Goal: Task Accomplishment & Management: Manage account settings

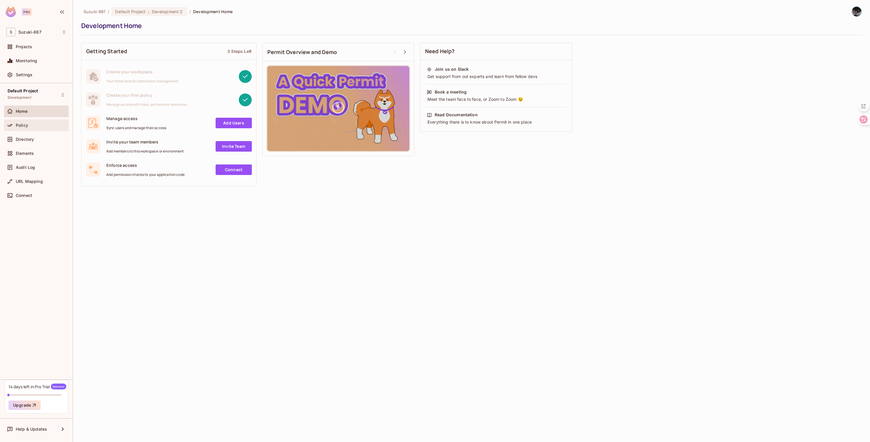
click at [42, 126] on div "Policy" at bounding box center [41, 125] width 51 height 5
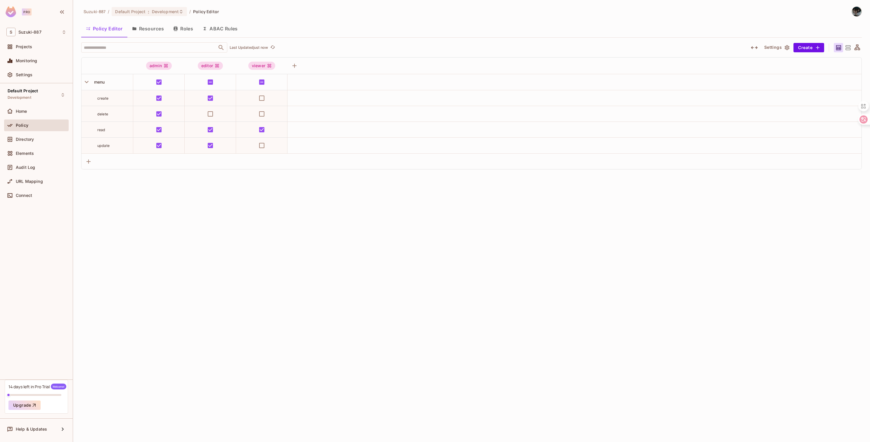
click at [228, 214] on div "Suzuki-887 / Default Project : Development / Policy Editor Policy Editor Resour…" at bounding box center [471, 221] width 797 height 442
click at [219, 198] on div "Suzuki-887 / Default Project : Development / Policy Editor Policy Editor Resour…" at bounding box center [471, 221] width 797 height 442
click at [159, 33] on button "Resources" at bounding box center [147, 28] width 41 height 15
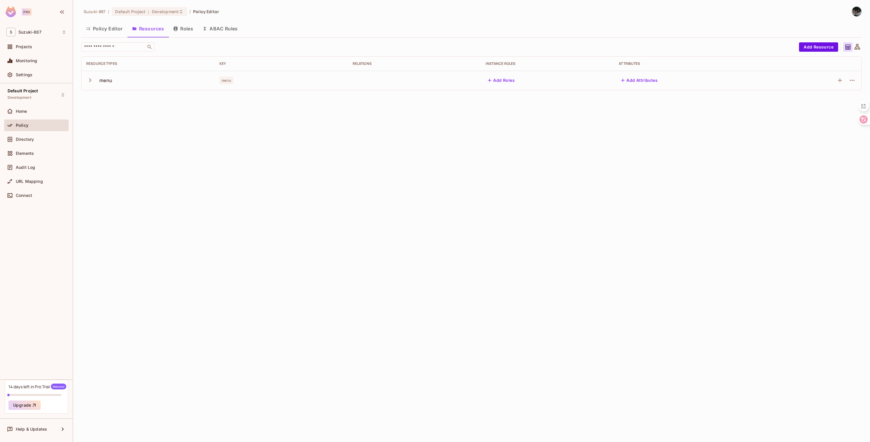
click at [67, 67] on div "Monitoring" at bounding box center [36, 62] width 65 height 14
click at [58, 60] on div "Monitoring" at bounding box center [41, 60] width 51 height 5
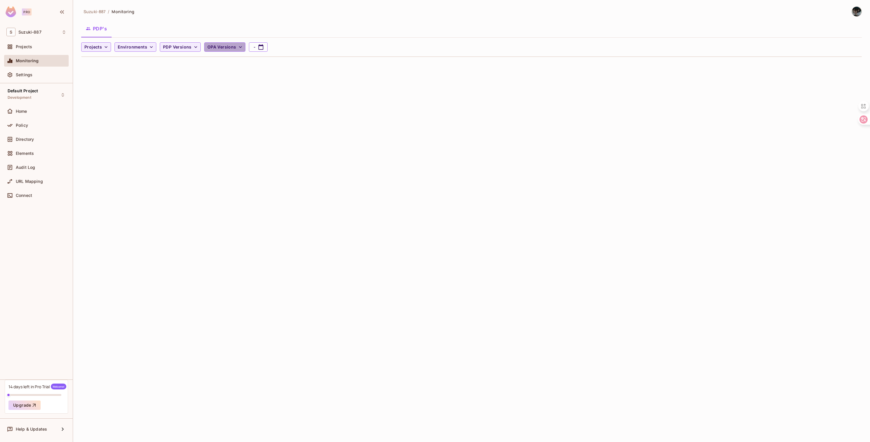
click at [226, 51] on button "OPA Versions" at bounding box center [224, 46] width 41 height 9
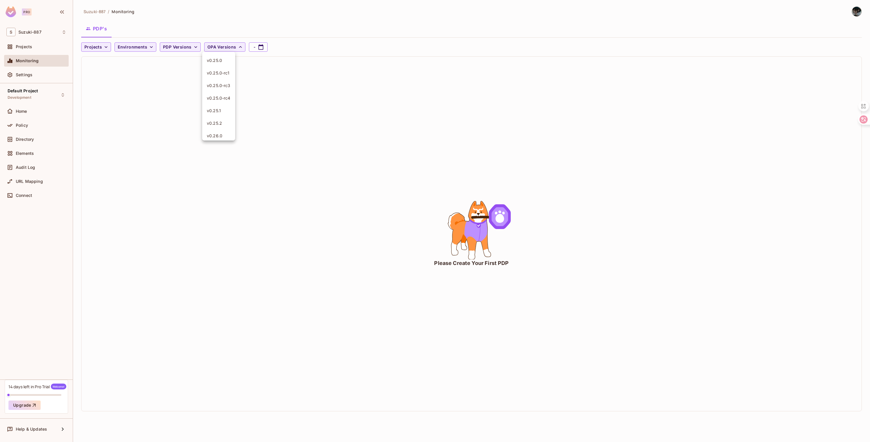
click at [141, 96] on div at bounding box center [435, 221] width 870 height 442
click at [214, 46] on span "OPA Versions" at bounding box center [222, 47] width 29 height 7
click at [146, 112] on div at bounding box center [435, 221] width 870 height 442
click at [113, 49] on div "Projects Environments PDP Versions OPA Versions -" at bounding box center [470, 46] width 778 height 9
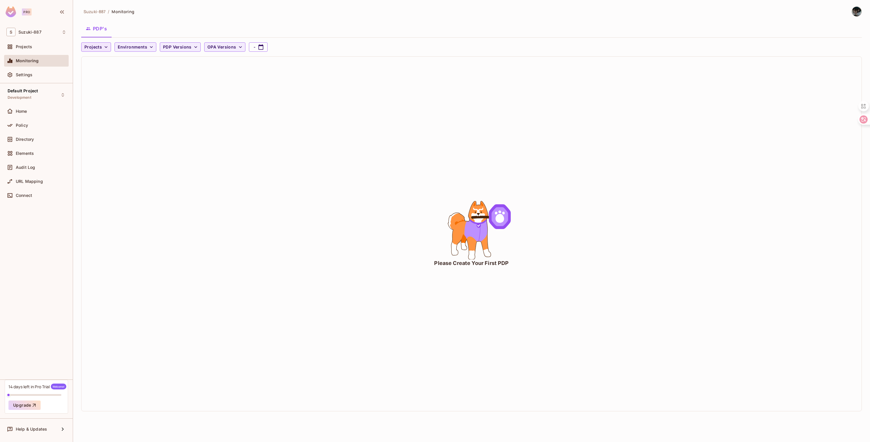
click at [105, 47] on icon "button" at bounding box center [106, 47] width 6 height 6
click at [102, 60] on span "Default Project" at bounding box center [100, 61] width 29 height 6
click at [136, 46] on span "Environments" at bounding box center [147, 47] width 30 height 7
click at [142, 74] on span "Production" at bounding box center [146, 73] width 26 height 6
click at [216, 75] on div "Suzuki-887 / Monitoring PDP's Default Project Production PDP Versions OPA Versi…" at bounding box center [471, 221] width 797 height 442
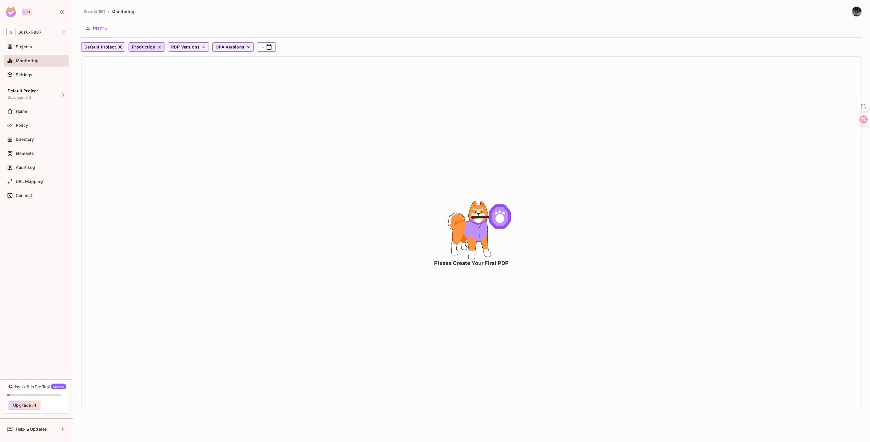
drag, startPoint x: 651, startPoint y: 155, endPoint x: 440, endPoint y: 167, distance: 211.4
click at [650, 155] on div "Please Create Your First PDP" at bounding box center [472, 234] width 780 height 355
click at [119, 48] on icon "button" at bounding box center [120, 47] width 6 height 6
click at [35, 97] on div "Default Project Development" at bounding box center [23, 95] width 30 height 13
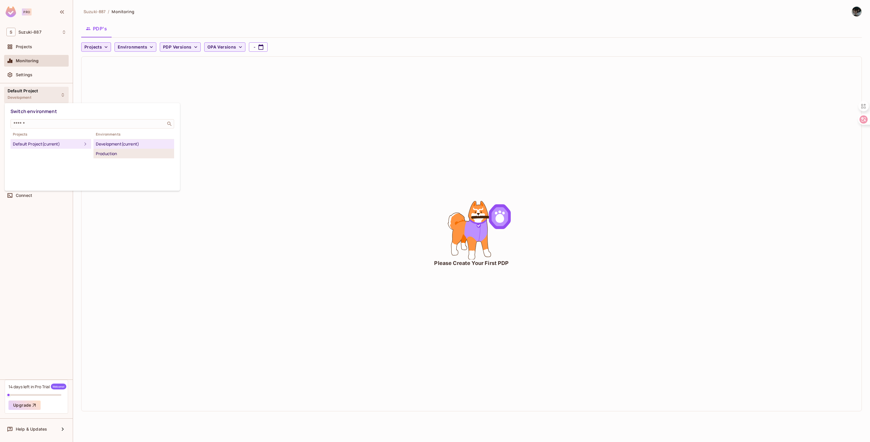
click at [136, 157] on div "Production" at bounding box center [134, 153] width 76 height 7
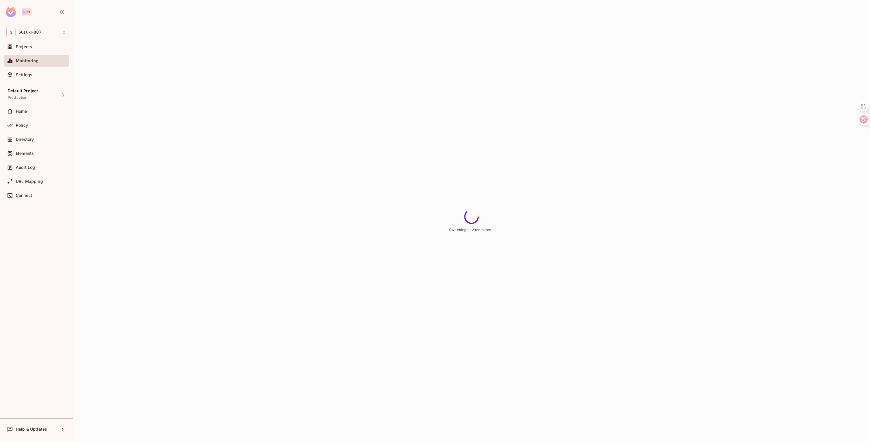
click at [119, 133] on div "Switching environments..." at bounding box center [471, 221] width 797 height 442
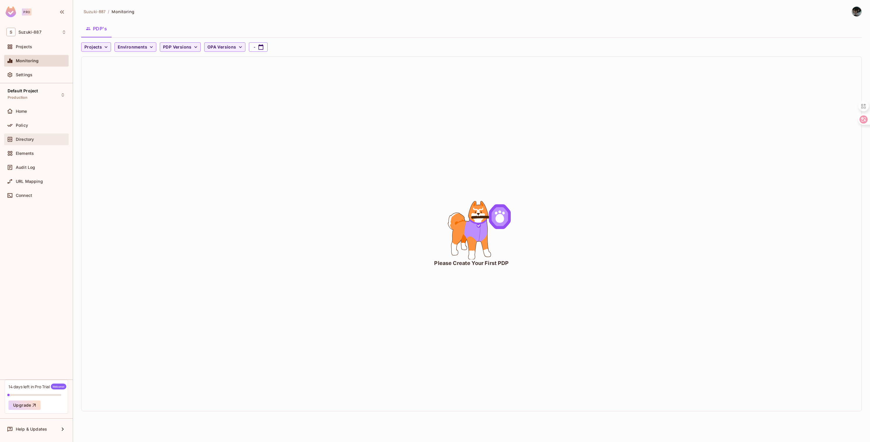
click at [41, 138] on div "Directory" at bounding box center [41, 139] width 51 height 5
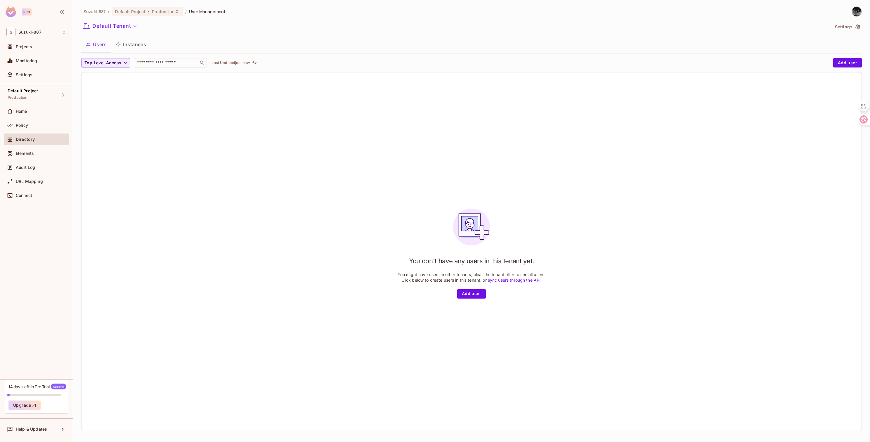
click at [134, 43] on button "Instances" at bounding box center [130, 44] width 39 height 15
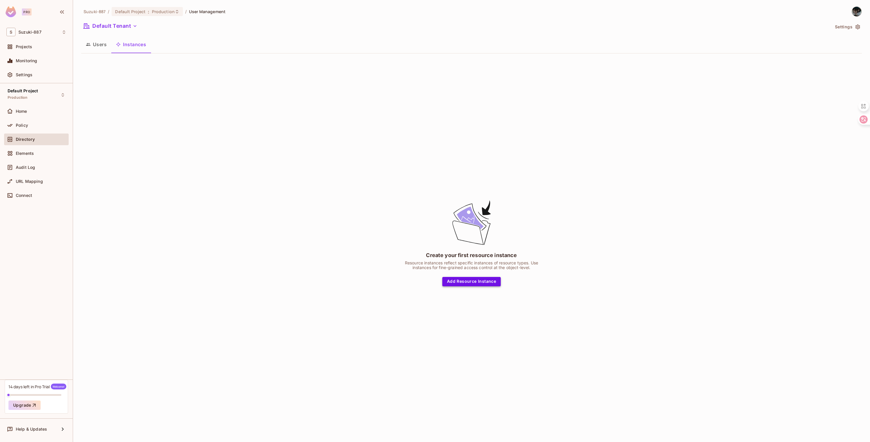
click at [456, 285] on button "Add Resource Instance" at bounding box center [471, 281] width 58 height 9
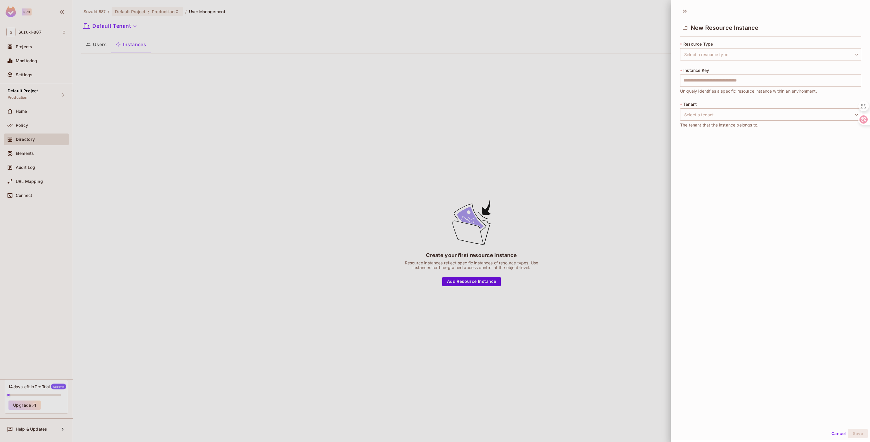
click at [702, 61] on div "* Resource Type Select a resource type ​ Select a resource type * Instance Key …" at bounding box center [770, 88] width 181 height 94
click at [703, 58] on body "Pro S Suzuki-887 Projects Monitoring Settings Default Project Production Home P…" at bounding box center [435, 221] width 870 height 442
click at [700, 83] on li "Menu" at bounding box center [766, 82] width 172 height 11
type input "****"
click at [707, 80] on input "text" at bounding box center [770, 81] width 181 height 12
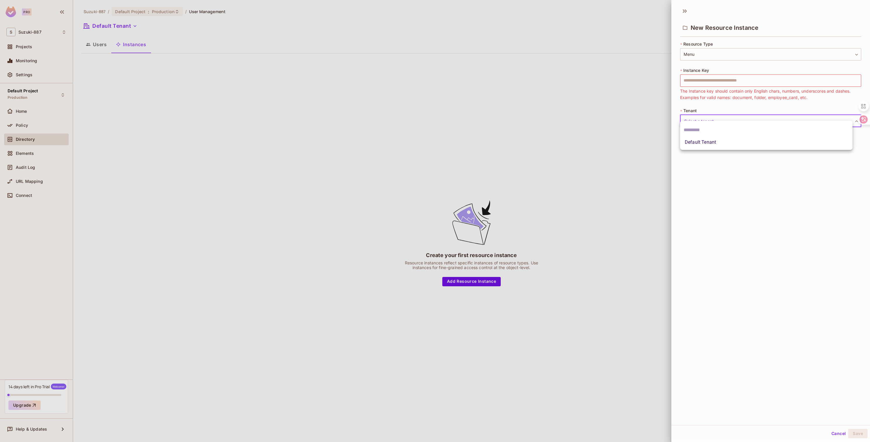
click at [719, 109] on body "Pro S Suzuki-887 Projects Monitoring Settings Default Project Production Home P…" at bounding box center [435, 221] width 870 height 442
click at [716, 83] on div at bounding box center [435, 221] width 870 height 442
click at [716, 80] on input "text" at bounding box center [770, 81] width 181 height 12
click at [713, 120] on body "Pro S Suzuki-887 Projects Monitoring Settings Default Project Production Home P…" at bounding box center [435, 221] width 870 height 442
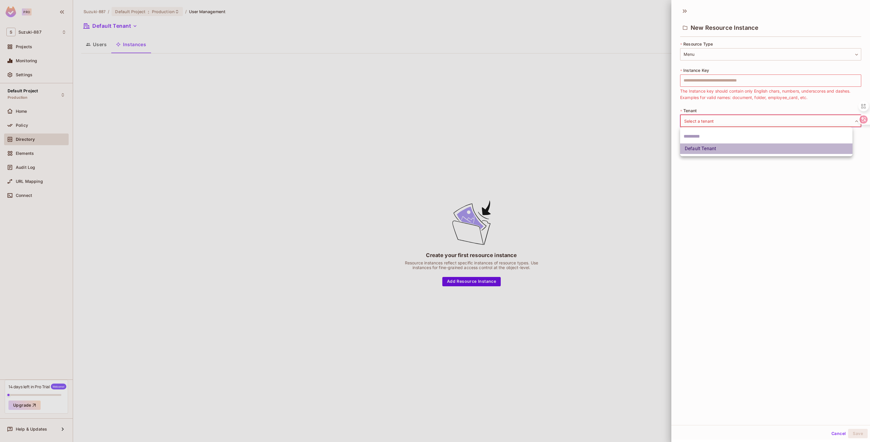
click at [710, 151] on li "Default Tenant" at bounding box center [766, 149] width 172 height 11
type input "*******"
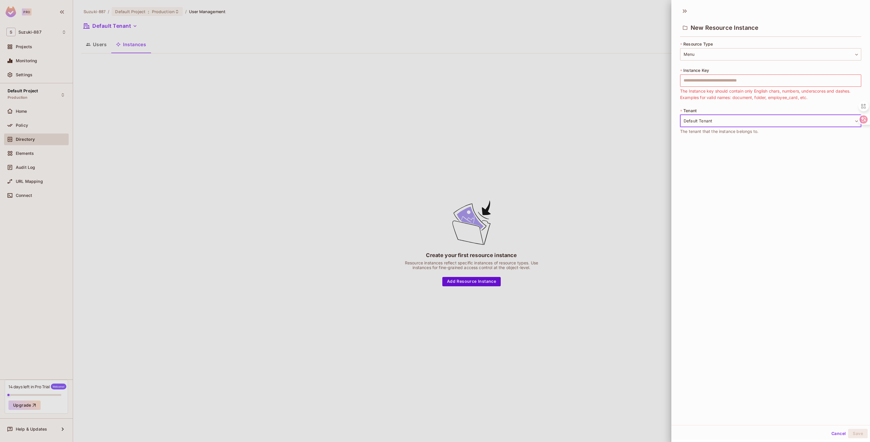
click at [721, 139] on div "* Resource Type Menu **** ​ * Instance Key ​ The Instance key should contain on…" at bounding box center [770, 91] width 181 height 101
click at [716, 183] on div "New Resource Instance * Resource Type Menu **** ​ * Instance Key ​ The Instance…" at bounding box center [771, 214] width 199 height 421
click at [66, 245] on div at bounding box center [435, 221] width 870 height 442
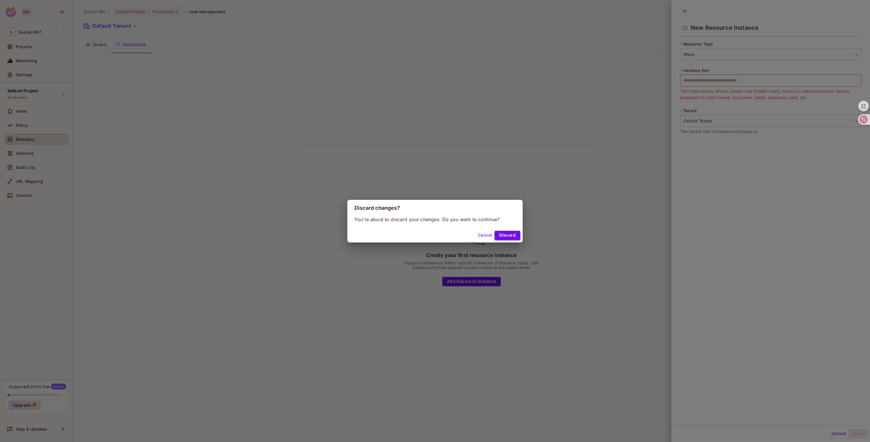
click at [506, 232] on button "Discard" at bounding box center [508, 235] width 26 height 9
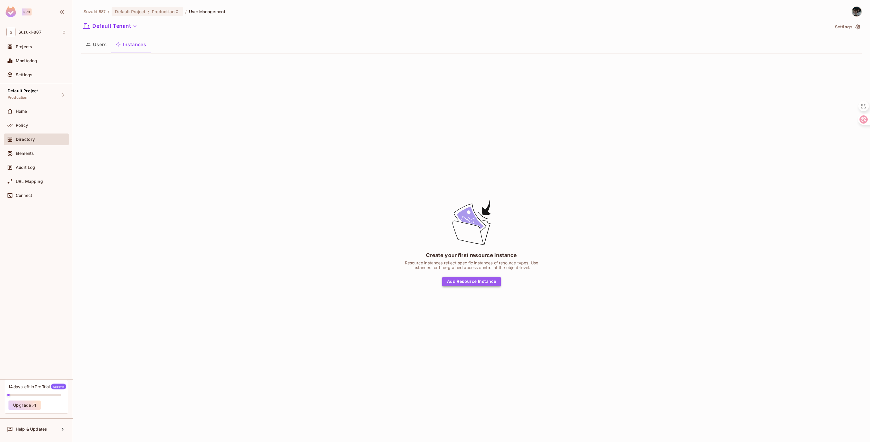
click at [495, 284] on button "Add Resource Instance" at bounding box center [471, 281] width 58 height 9
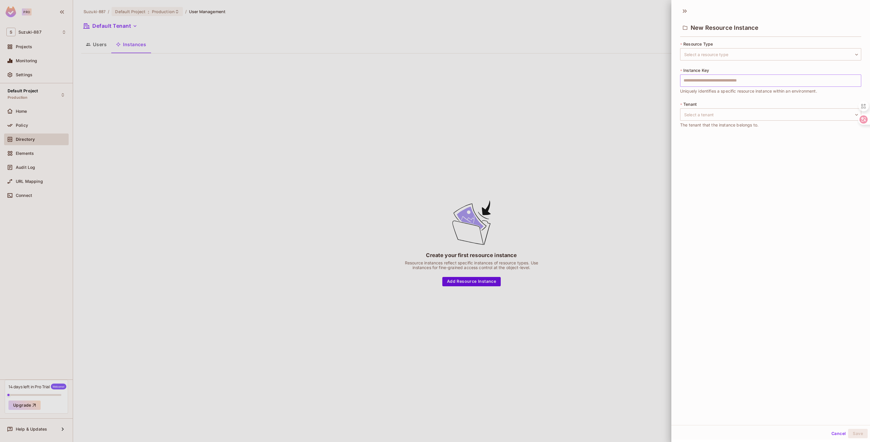
click at [717, 77] on input "text" at bounding box center [770, 81] width 181 height 12
type input "****"
click at [721, 61] on div "* Resource Type Select a resource type ​ Select a resource type * Instance Key …" at bounding box center [770, 88] width 181 height 94
click at [722, 54] on body "Pro S Suzuki-887 Projects Monitoring Settings Default Project Production Home P…" at bounding box center [435, 221] width 870 height 442
click at [707, 77] on div at bounding box center [766, 70] width 172 height 14
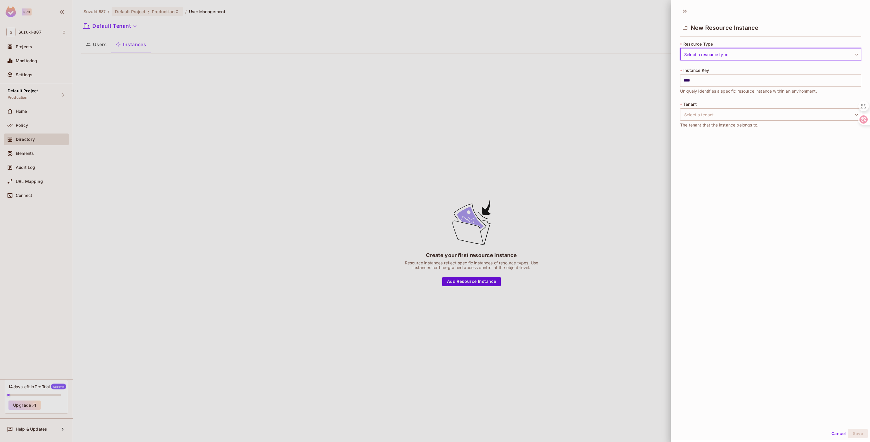
click at [707, 79] on div "Menu" at bounding box center [435, 221] width 870 height 442
click at [715, 51] on body "Pro S Suzuki-887 Projects Monitoring Settings Default Project Production Home P…" at bounding box center [435, 221] width 870 height 442
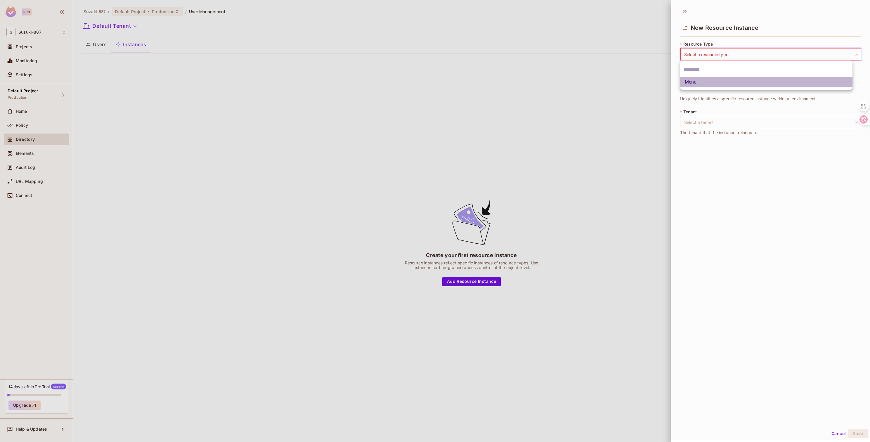
click at [708, 86] on li "Menu" at bounding box center [766, 82] width 172 height 11
type input "****"
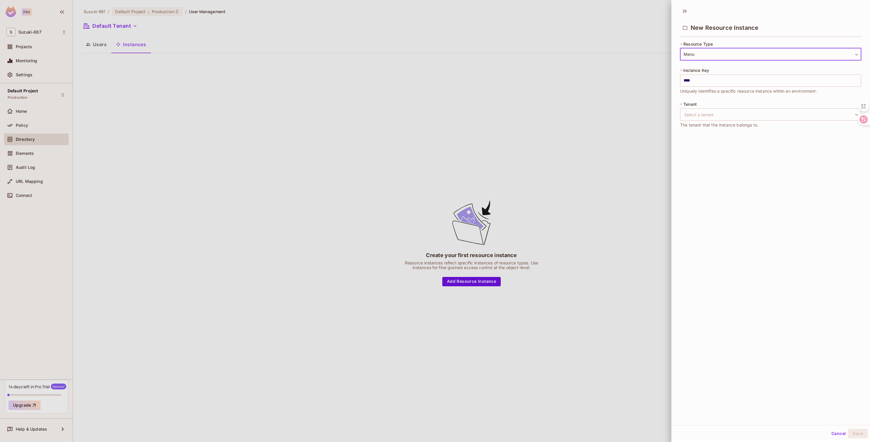
click at [719, 107] on div "* Tenant Select a tenant ​ Select a tenant The tenant that the instance belongs…" at bounding box center [770, 114] width 181 height 27
click at [718, 109] on body "Pro S Suzuki-887 Projects Monitoring Settings Default Project Production Home P…" at bounding box center [435, 221] width 870 height 442
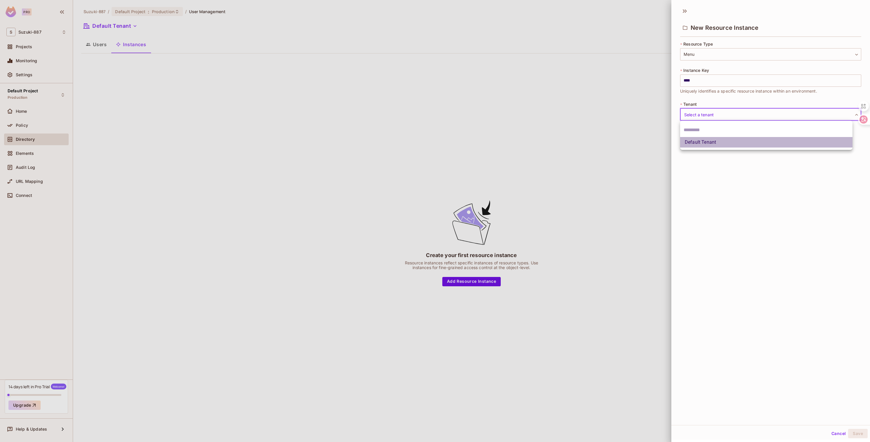
click at [702, 144] on li "Default Tenant" at bounding box center [766, 142] width 172 height 11
type input "*******"
click at [859, 436] on button "Save" at bounding box center [858, 433] width 20 height 9
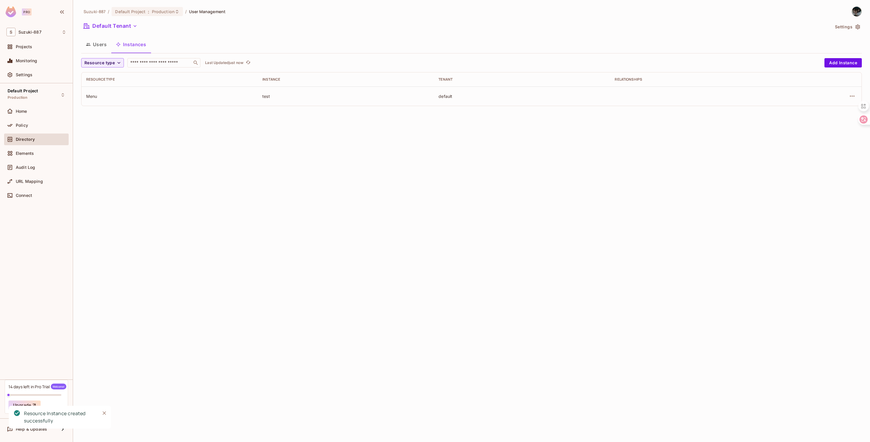
click at [766, 97] on td at bounding box center [698, 96] width 176 height 19
drag, startPoint x: 98, startPoint y: 102, endPoint x: 94, endPoint y: 93, distance: 9.5
click at [98, 101] on td "Menu" at bounding box center [170, 96] width 176 height 19
click at [94, 94] on div "Menu" at bounding box center [169, 97] width 167 height 6
click at [854, 97] on icon "button" at bounding box center [852, 96] width 7 height 7
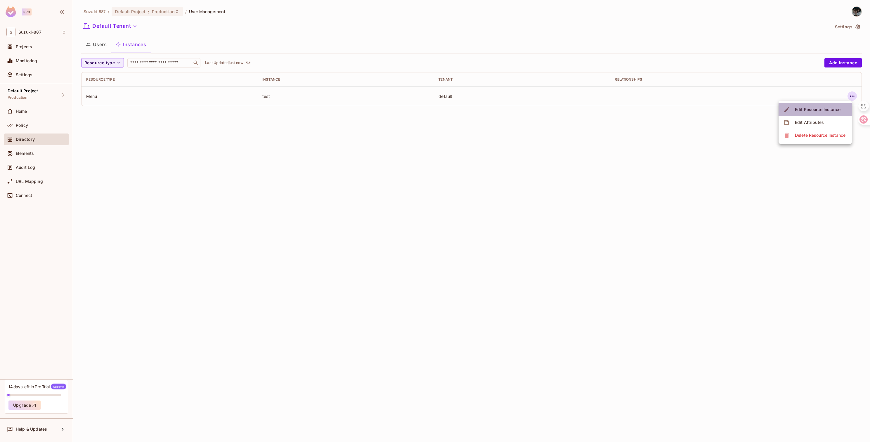
click at [817, 109] on div "Edit Resource Instance" at bounding box center [818, 110] width 46 height 6
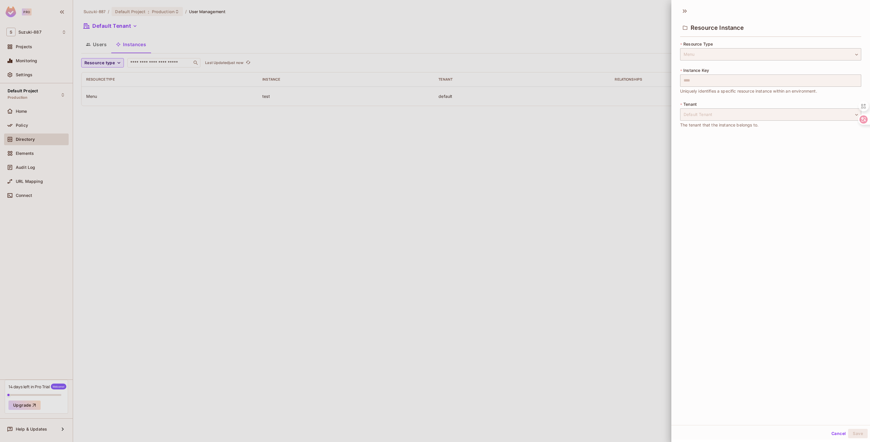
drag, startPoint x: 619, startPoint y: 122, endPoint x: 463, endPoint y: 147, distance: 157.7
click at [615, 123] on div at bounding box center [435, 221] width 870 height 442
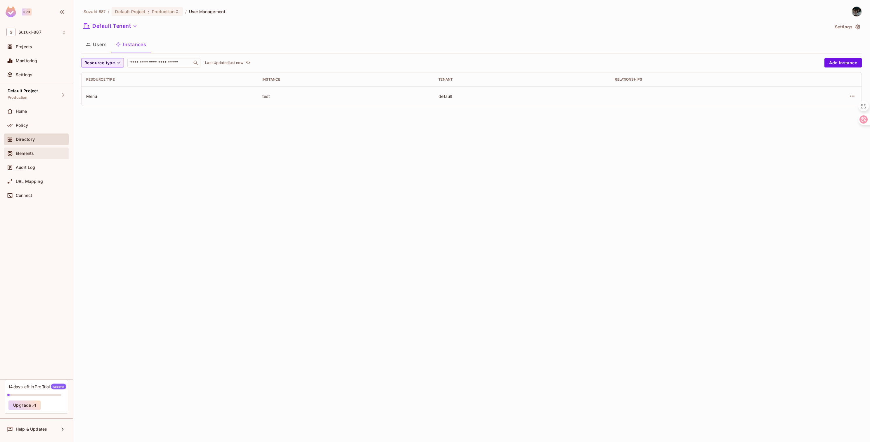
click at [38, 151] on div "Elements" at bounding box center [41, 153] width 51 height 5
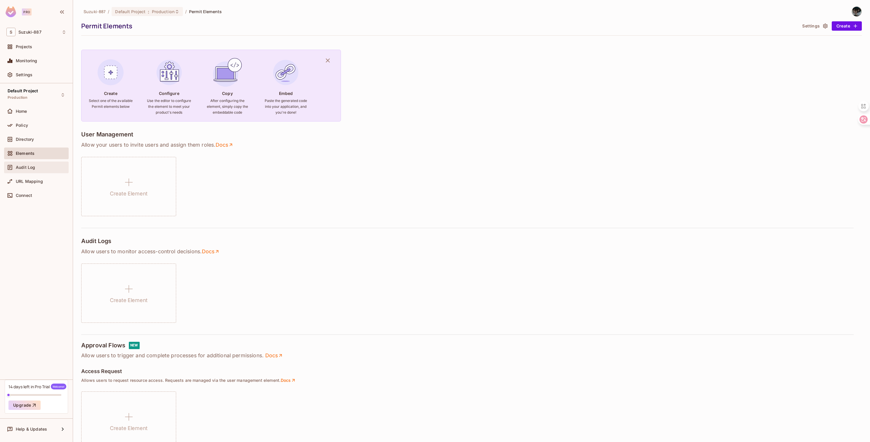
click at [48, 166] on div "Audit Log" at bounding box center [41, 167] width 51 height 5
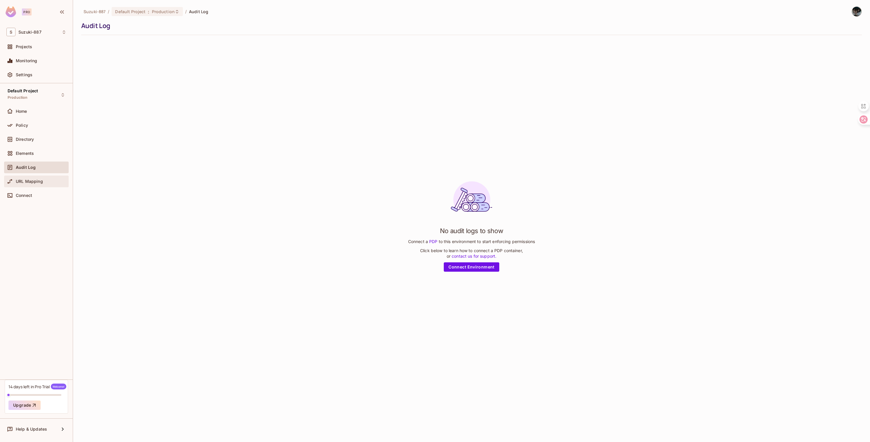
click at [44, 181] on div "URL Mapping" at bounding box center [41, 181] width 51 height 5
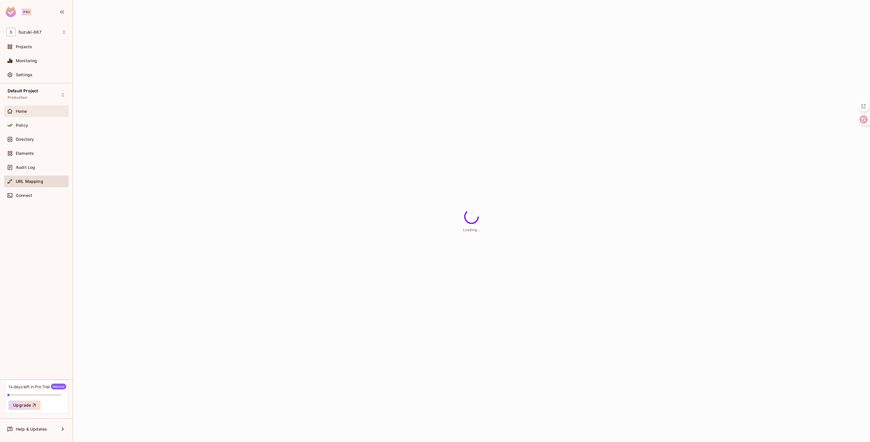
click at [41, 113] on div "Home" at bounding box center [41, 111] width 51 height 5
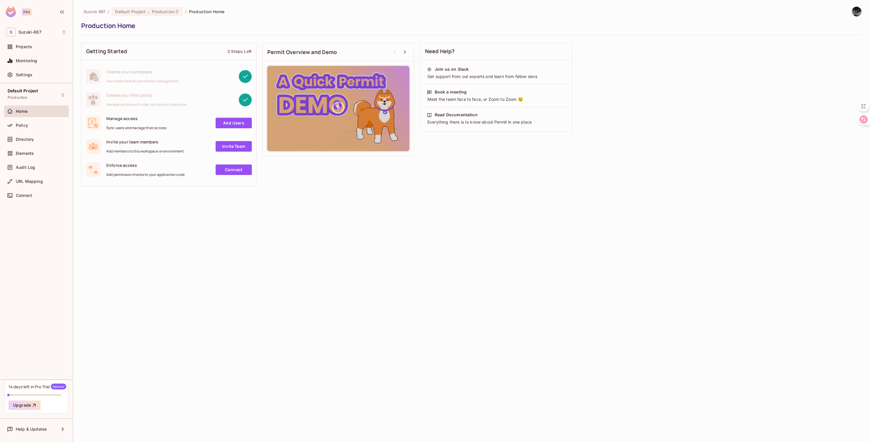
click at [478, 238] on div "Suzuki-887 / Default Project : Production / Production Home Production Home Get…" at bounding box center [471, 221] width 797 height 442
click at [39, 126] on div "Policy" at bounding box center [41, 125] width 51 height 5
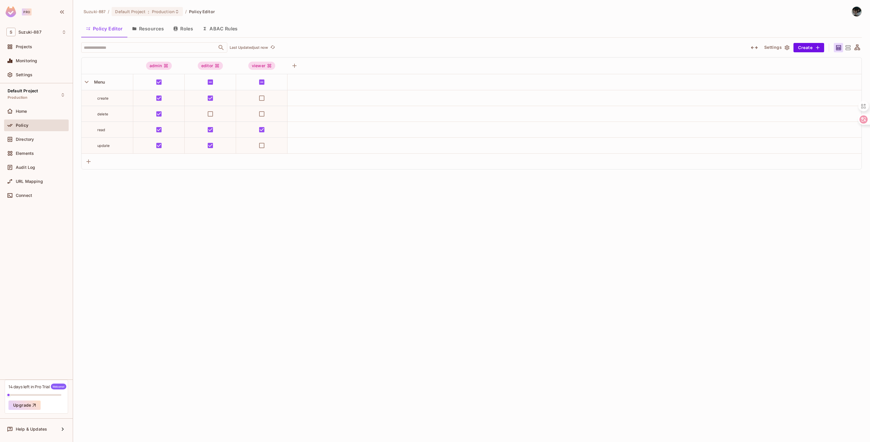
click at [316, 196] on div "Suzuki-887 / Default Project : Production / Policy Editor Policy Editor Resourc…" at bounding box center [471, 221] width 797 height 442
click at [84, 79] on icon "button" at bounding box center [87, 82] width 8 height 8
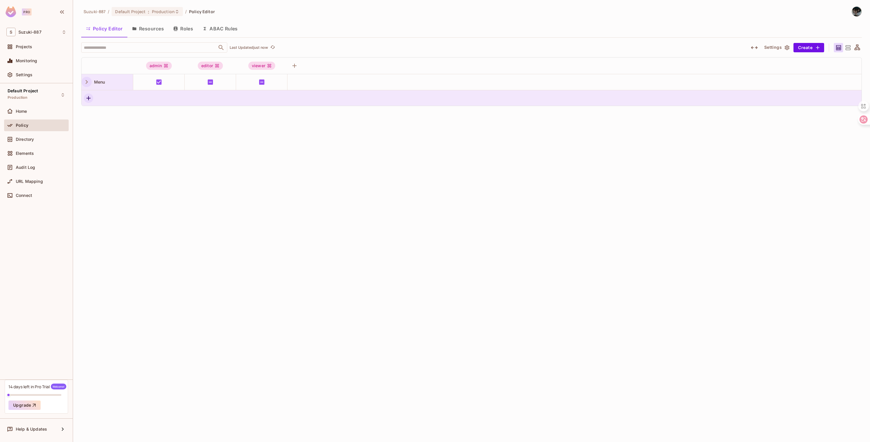
click at [89, 102] on button "button" at bounding box center [88, 98] width 9 height 9
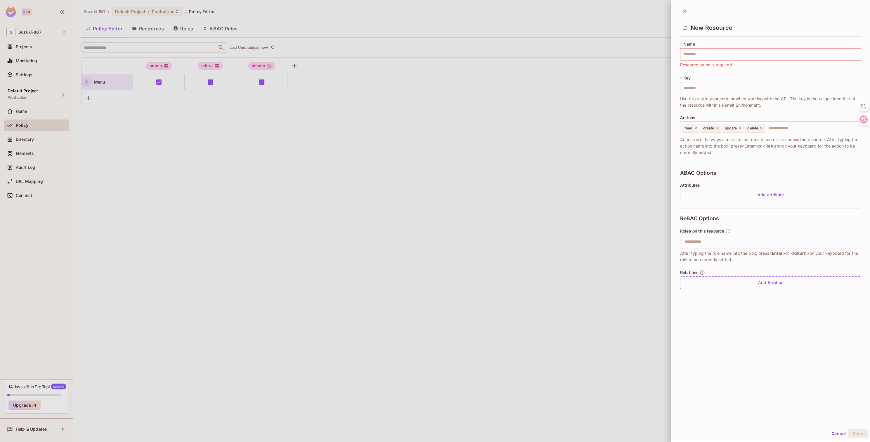
drag, startPoint x: 100, startPoint y: 136, endPoint x: 130, endPoint y: 113, distance: 38.2
click at [100, 136] on div at bounding box center [435, 221] width 870 height 442
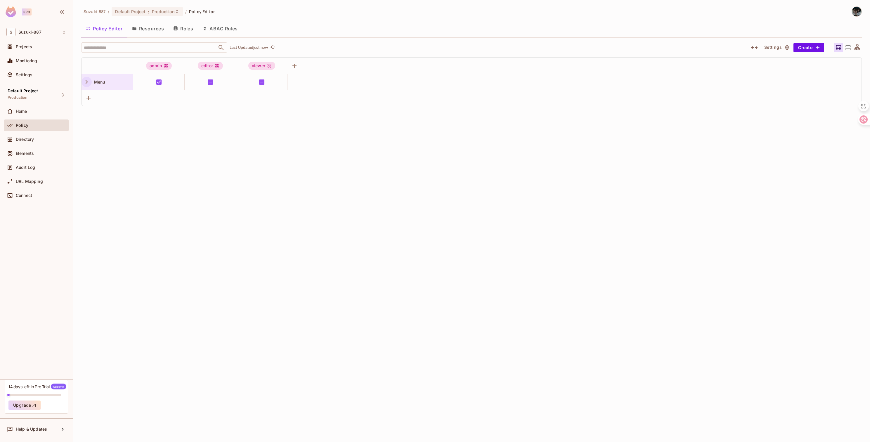
click at [84, 83] on icon "button" at bounding box center [87, 82] width 8 height 8
click at [264, 209] on div "Suzuki-887 / Default Project : Production / Policy Editor Policy Editor Resourc…" at bounding box center [471, 221] width 797 height 442
click at [795, 47] on button "Create" at bounding box center [809, 47] width 31 height 9
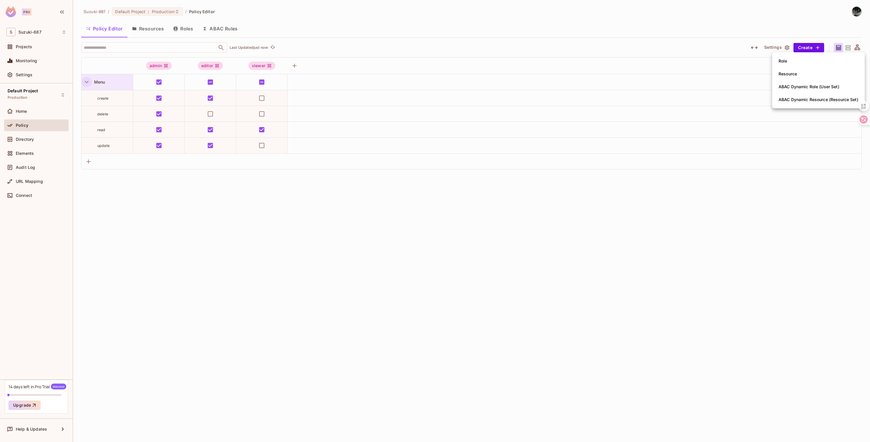
click at [781, 42] on div at bounding box center [435, 221] width 870 height 442
click at [773, 50] on button "Settings" at bounding box center [776, 47] width 29 height 9
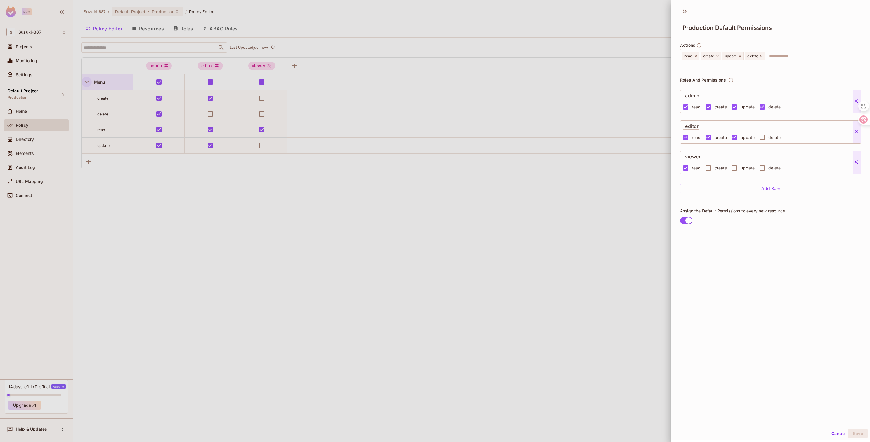
click at [792, 189] on button "Add Role" at bounding box center [770, 188] width 181 height 9
click at [706, 187] on input "text" at bounding box center [698, 187] width 27 height 6
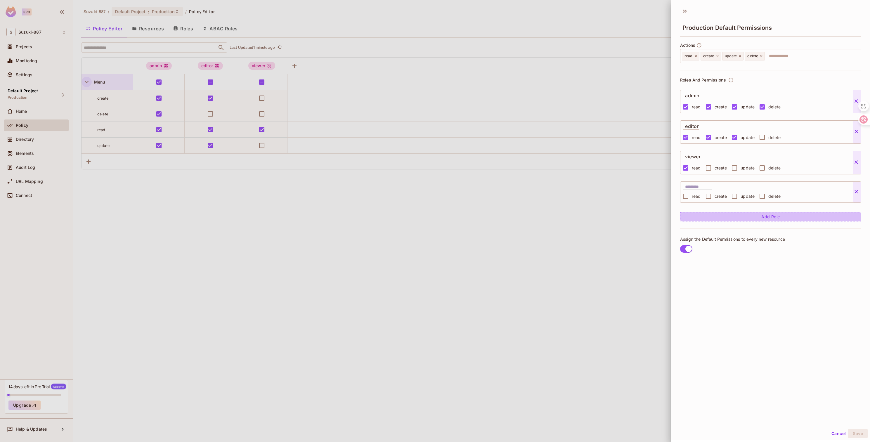
click at [730, 217] on button "Add Role" at bounding box center [770, 216] width 181 height 9
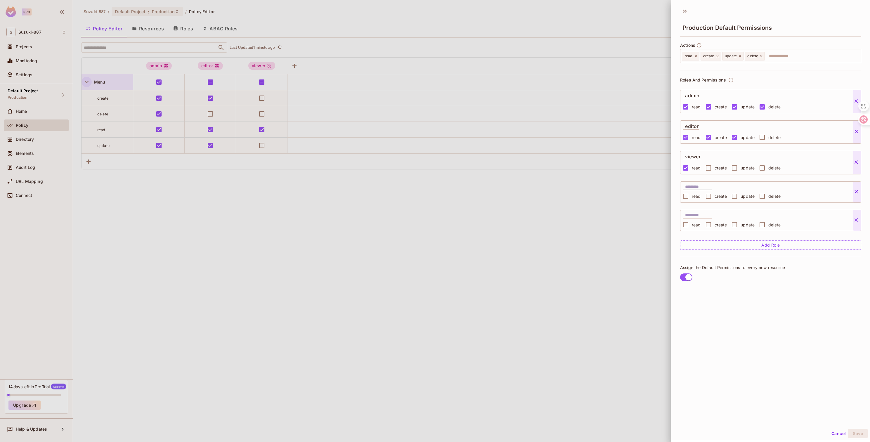
click at [859, 217] on icon at bounding box center [857, 220] width 6 height 6
click at [296, 260] on div at bounding box center [435, 221] width 870 height 442
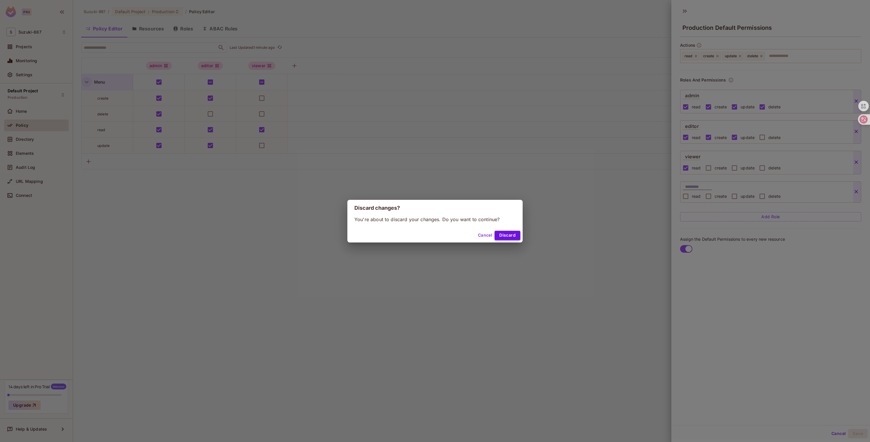
click at [502, 235] on button "Discard" at bounding box center [508, 235] width 26 height 9
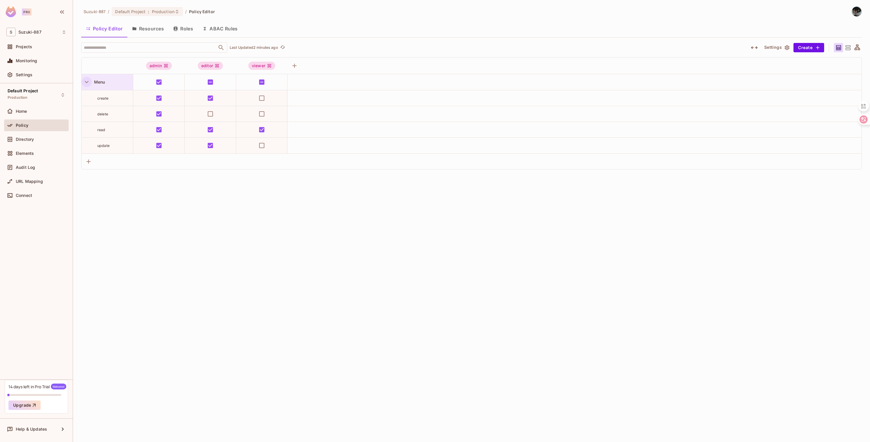
drag, startPoint x: 390, startPoint y: 253, endPoint x: 370, endPoint y: 240, distance: 23.3
click at [389, 253] on div "Suzuki-887 / Default Project : Production / Policy Editor Policy Editor Resourc…" at bounding box center [471, 221] width 797 height 442
click at [165, 30] on button "Resources" at bounding box center [147, 28] width 41 height 15
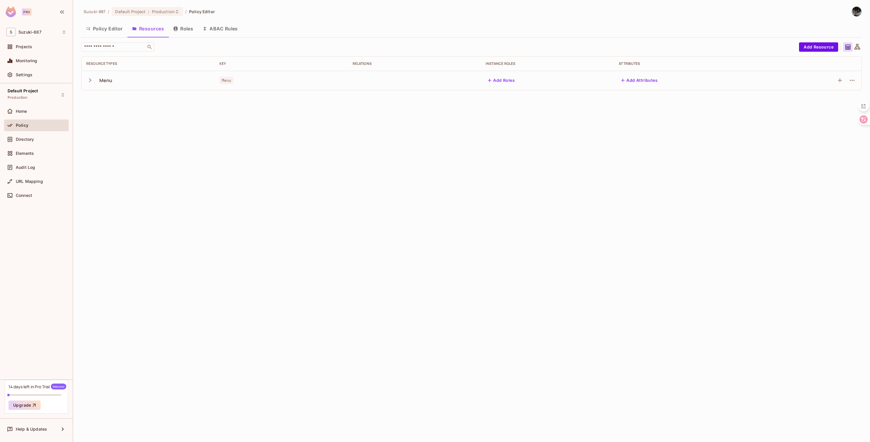
click at [151, 125] on div "Suzuki-887 / Default Project : Production / Policy Editor Policy Editor Resourc…" at bounding box center [471, 221] width 797 height 442
click at [191, 31] on button "Roles" at bounding box center [183, 28] width 29 height 15
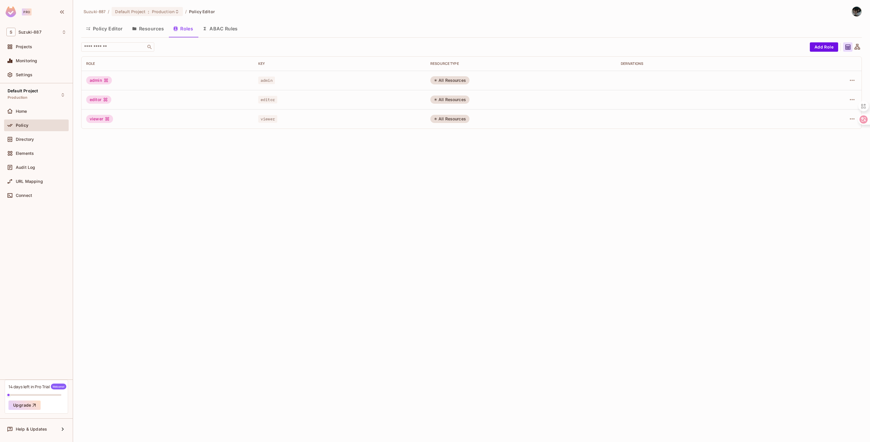
click at [95, 79] on div "admin" at bounding box center [99, 80] width 26 height 8
click at [222, 30] on button "ABAC Rules" at bounding box center [220, 28] width 45 height 15
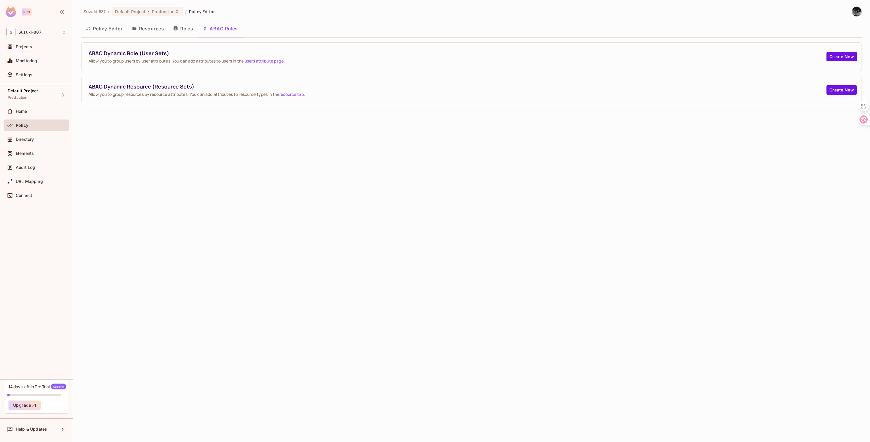
click at [177, 106] on div "Suzuki-887 / Default Project : Production / Policy Editor Policy Editor Resourc…" at bounding box center [471, 221] width 797 height 442
click at [838, 59] on button "Create New" at bounding box center [842, 56] width 30 height 9
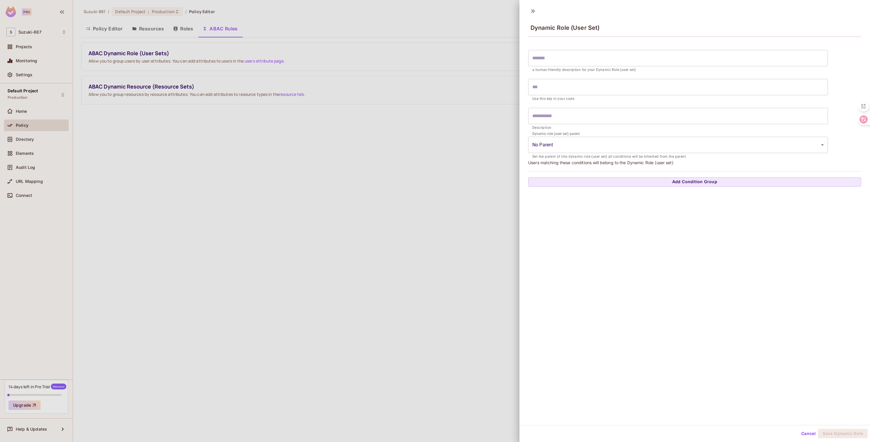
click at [590, 60] on input "text" at bounding box center [678, 58] width 300 height 16
type input "*"
type input "**"
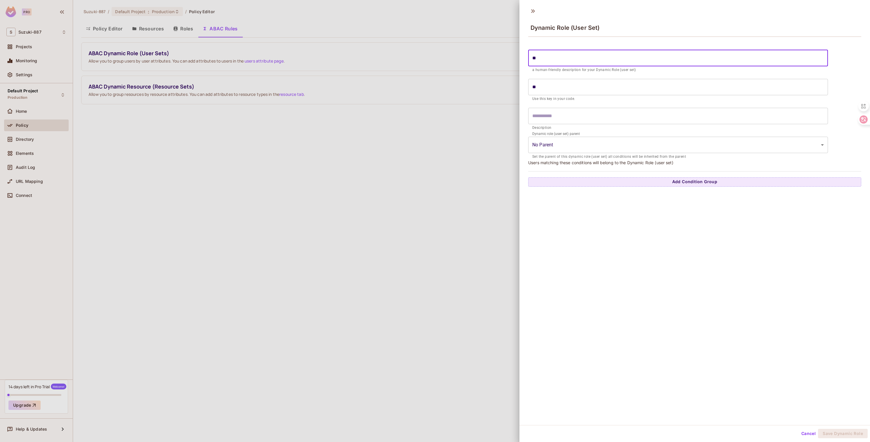
type input "***"
type input "****"
type input "******"
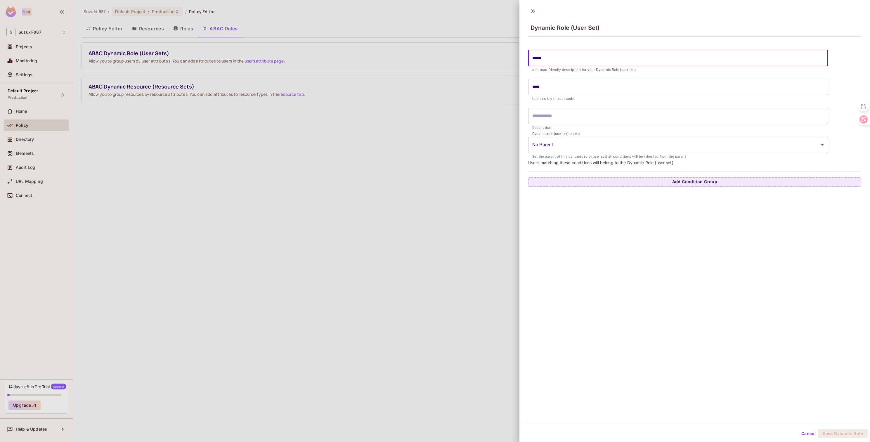
type input "******"
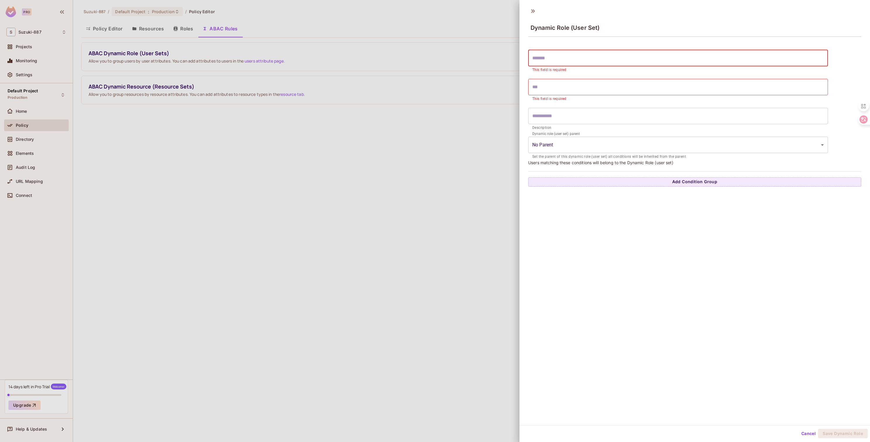
type input "*"
type input "**"
type input "*"
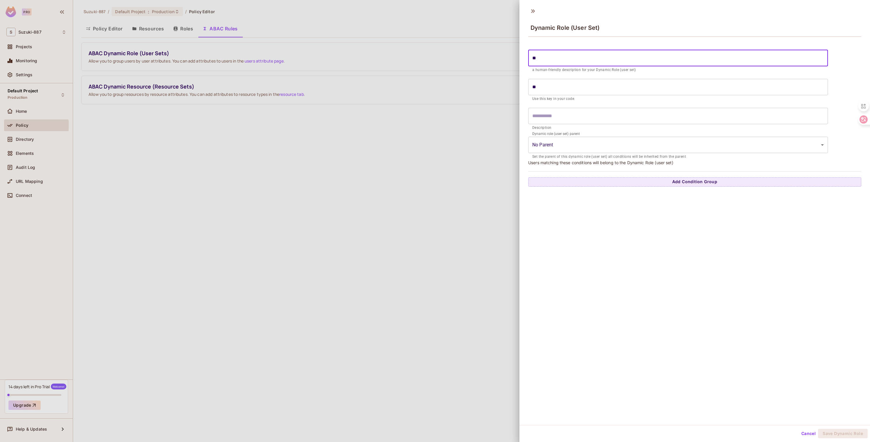
type input "*"
type input "**"
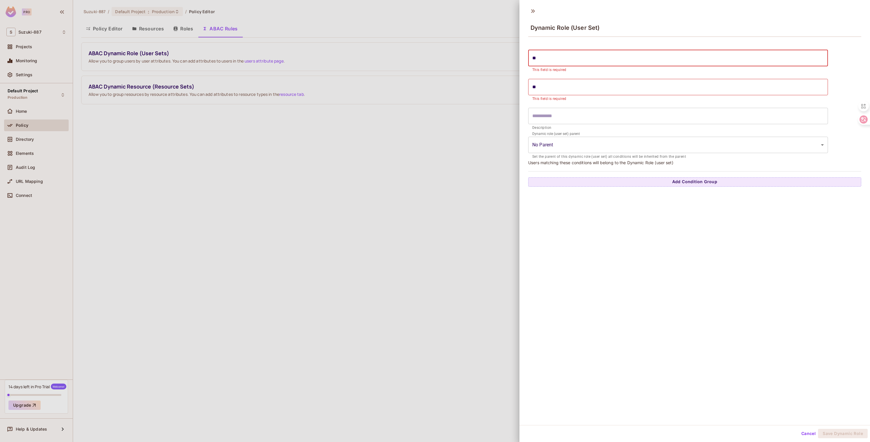
type input "****"
type input "******"
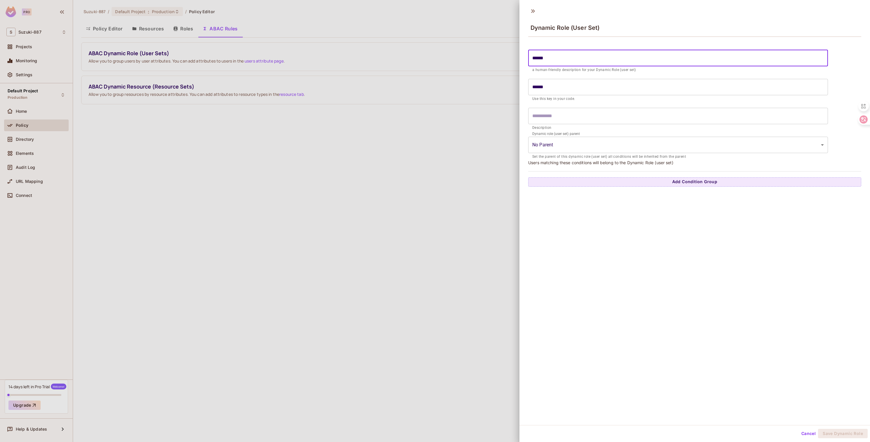
type input "********"
type input "***"
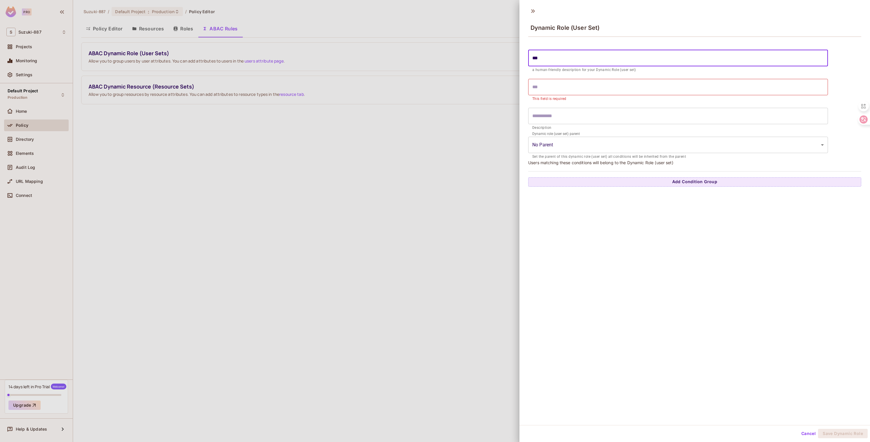
type input "**"
click at [228, 127] on div at bounding box center [435, 221] width 870 height 442
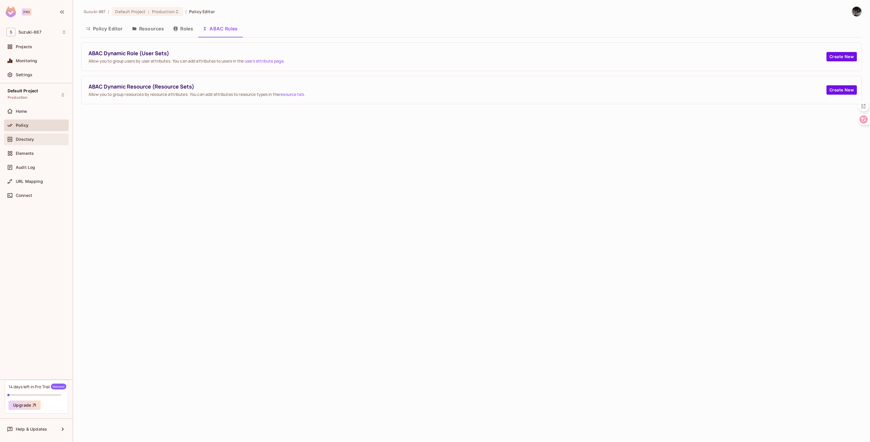
click at [24, 142] on div "Directory" at bounding box center [36, 139] width 60 height 7
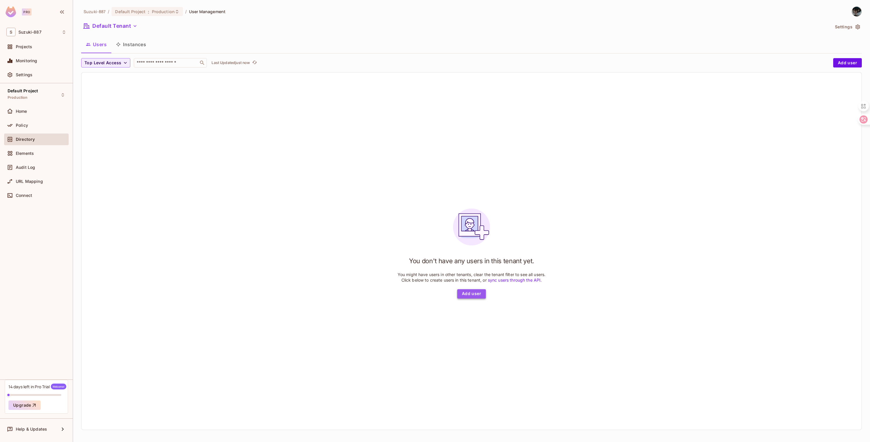
click at [470, 293] on button "Add user" at bounding box center [471, 293] width 29 height 9
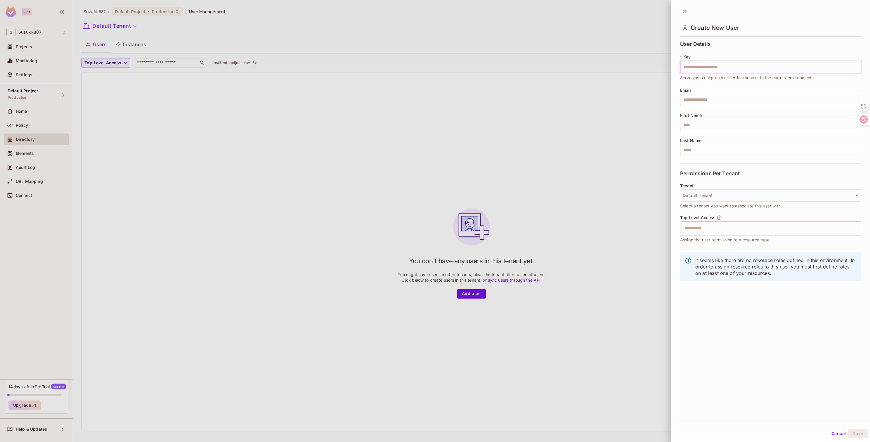
click at [331, 85] on div at bounding box center [435, 221] width 870 height 442
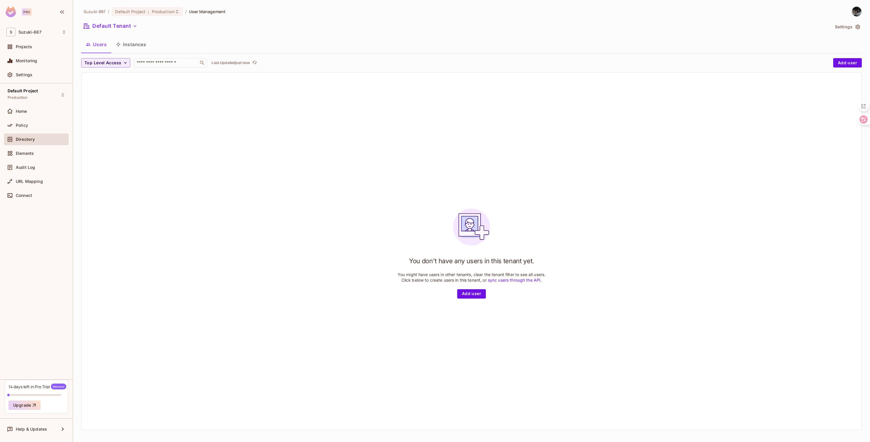
click at [130, 49] on button "Instances" at bounding box center [130, 44] width 39 height 15
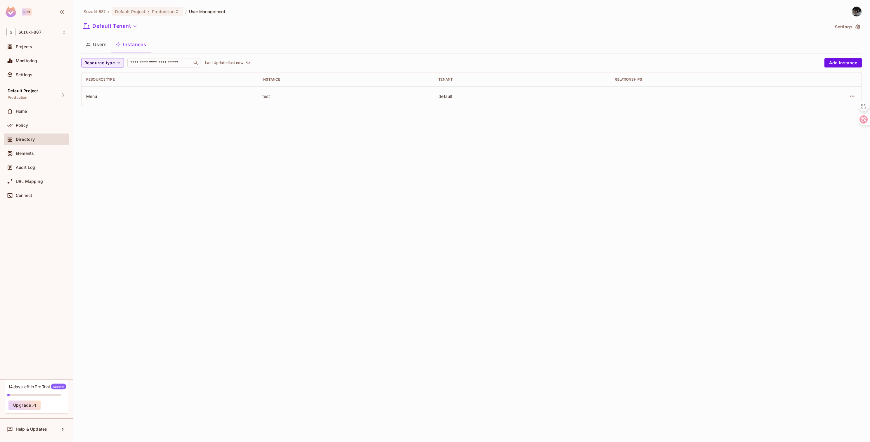
click at [45, 117] on div "Home" at bounding box center [36, 113] width 65 height 14
click at [45, 125] on div "Policy" at bounding box center [41, 125] width 51 height 5
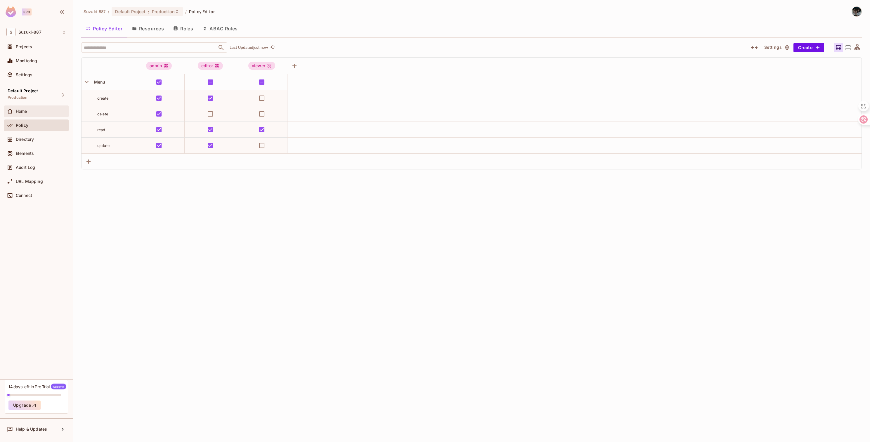
click at [30, 117] on div "Home" at bounding box center [36, 112] width 65 height 12
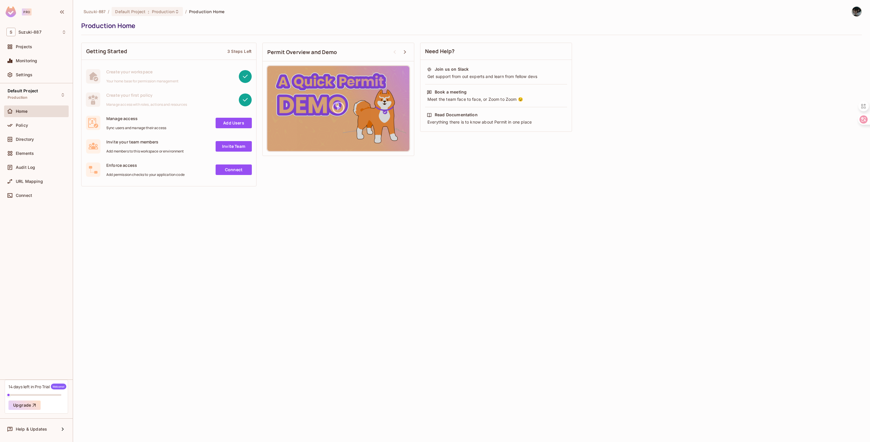
click at [171, 74] on span "Create your workspace" at bounding box center [142, 72] width 72 height 6
click at [46, 150] on div "Elements" at bounding box center [36, 153] width 60 height 7
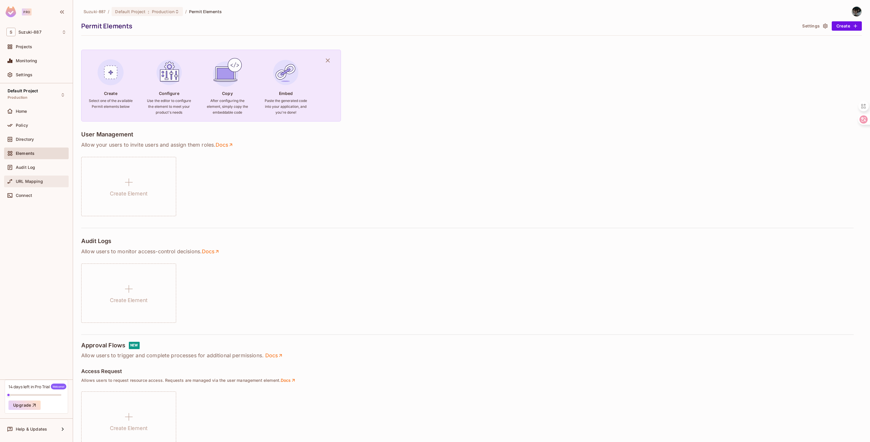
click at [49, 176] on div "URL Mapping" at bounding box center [36, 182] width 65 height 12
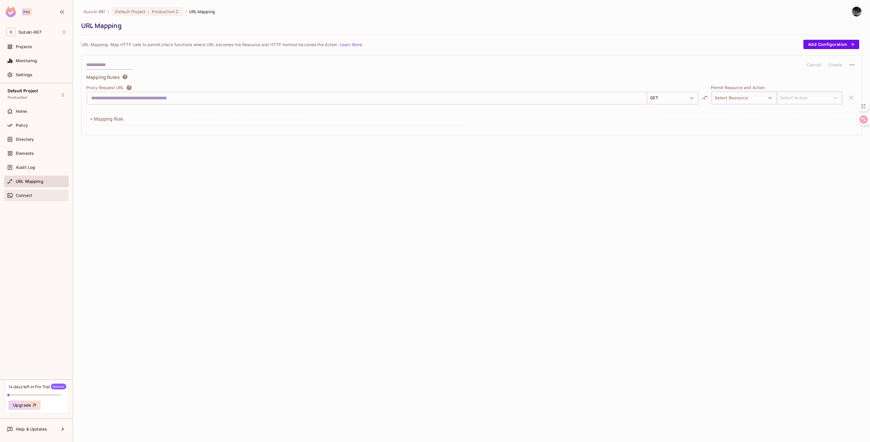
click at [44, 191] on div "Connect" at bounding box center [36, 196] width 65 height 12
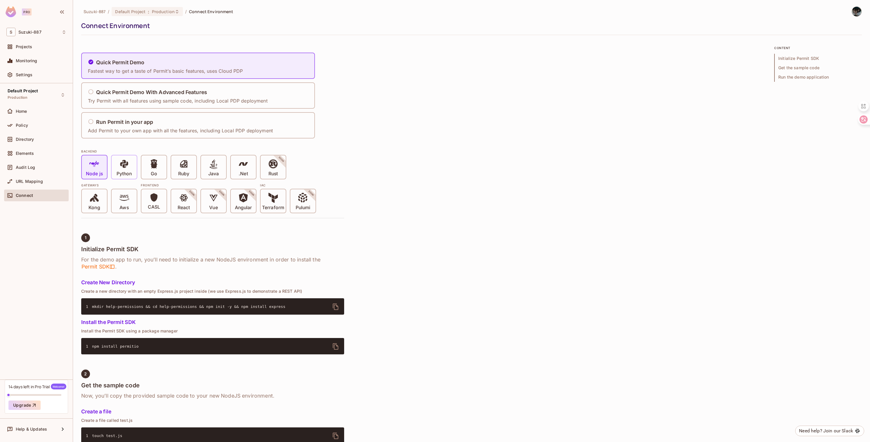
click at [126, 172] on p "Python" at bounding box center [124, 174] width 15 height 6
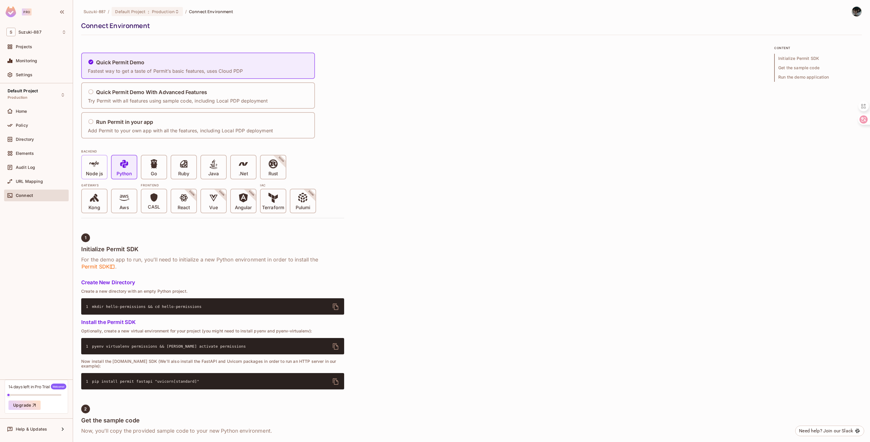
click at [101, 167] on span "Node js" at bounding box center [94, 168] width 17 height 18
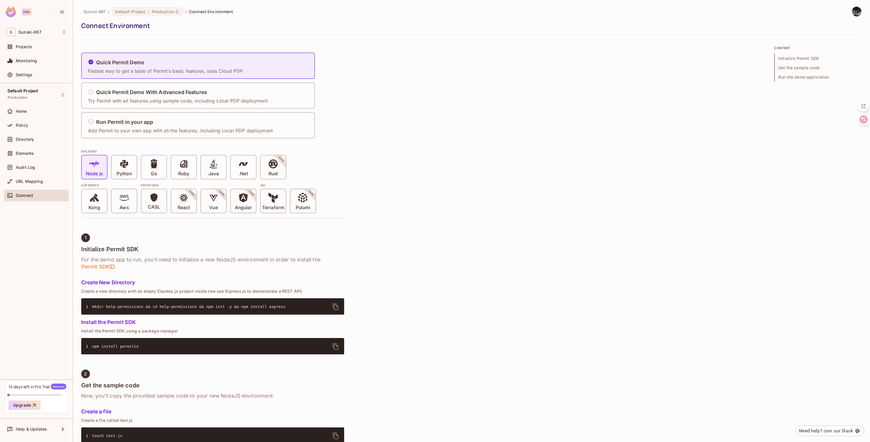
click at [153, 172] on p "Go" at bounding box center [154, 174] width 6 height 6
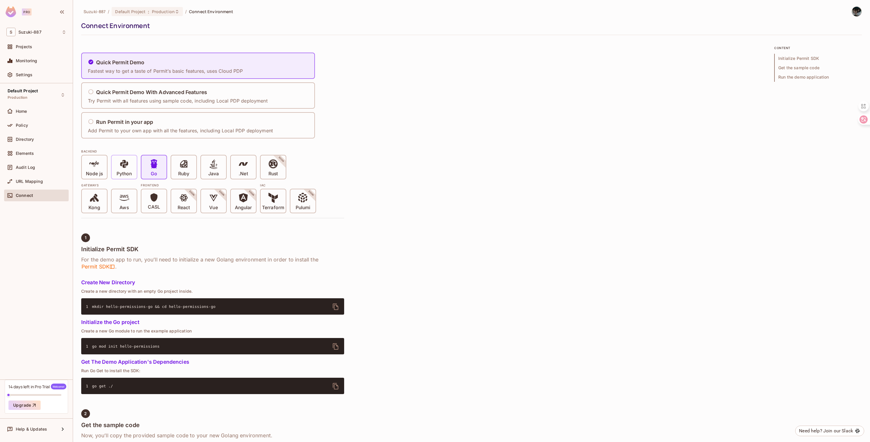
click at [124, 171] on p "Python" at bounding box center [124, 174] width 15 height 6
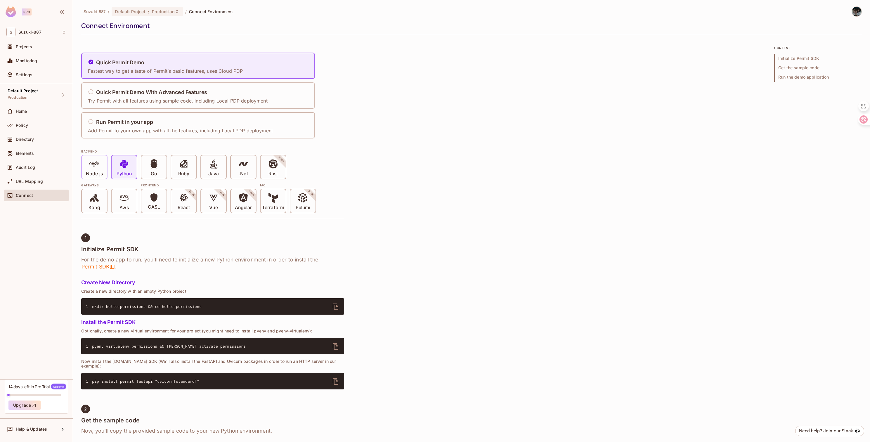
click at [101, 172] on p "Node js" at bounding box center [94, 174] width 17 height 6
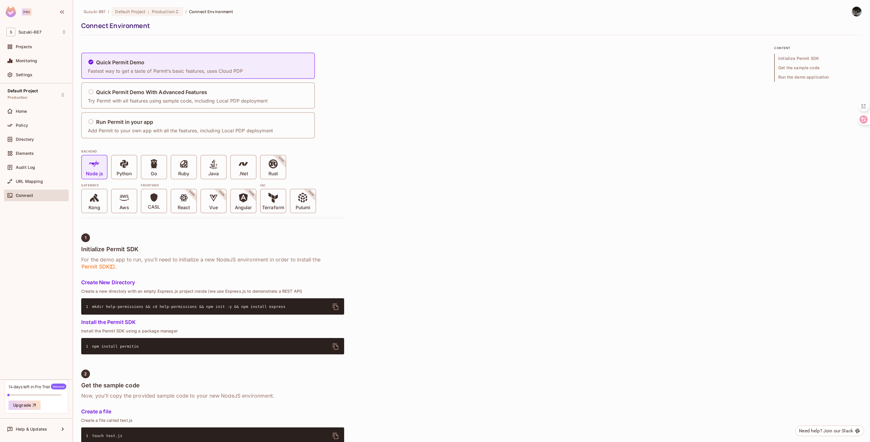
click at [134, 306] on span "mkdir help-permissions && cd help-permissions && npm init -y && npm install exp…" at bounding box center [188, 307] width 193 height 4
click at [124, 307] on span "mkdir help-permissions && cd help-permissions && npm init -y && npm install exp…" at bounding box center [188, 307] width 193 height 4
click at [132, 308] on span "mkdir help-permissions && cd help-permissions && npm init -y && npm install exp…" at bounding box center [188, 307] width 193 height 4
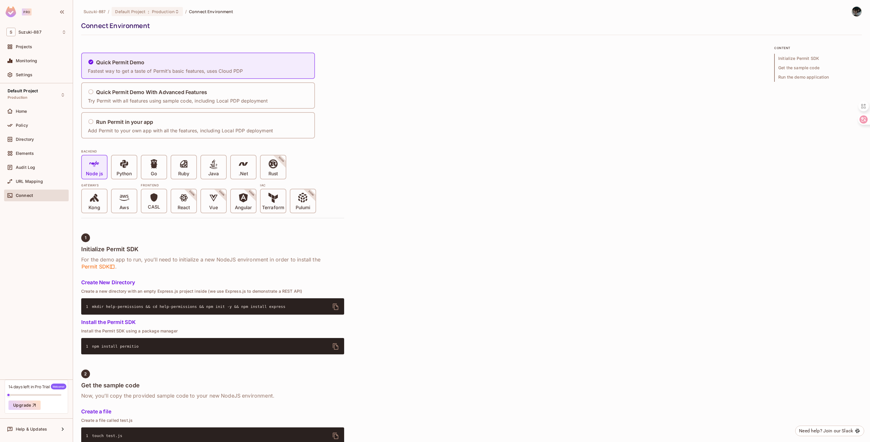
click at [191, 309] on pre "1 mkdir help-permissions && cd help-permissions && npm init -y && npm install e…" at bounding box center [212, 306] width 263 height 16
click at [191, 306] on span "mkdir help-permissions && cd help-permissions && npm init -y && npm install exp…" at bounding box center [188, 307] width 193 height 4
click at [194, 308] on span "mkdir help-permissions && cd help-permissions && npm init -y && npm install exp…" at bounding box center [188, 307] width 193 height 4
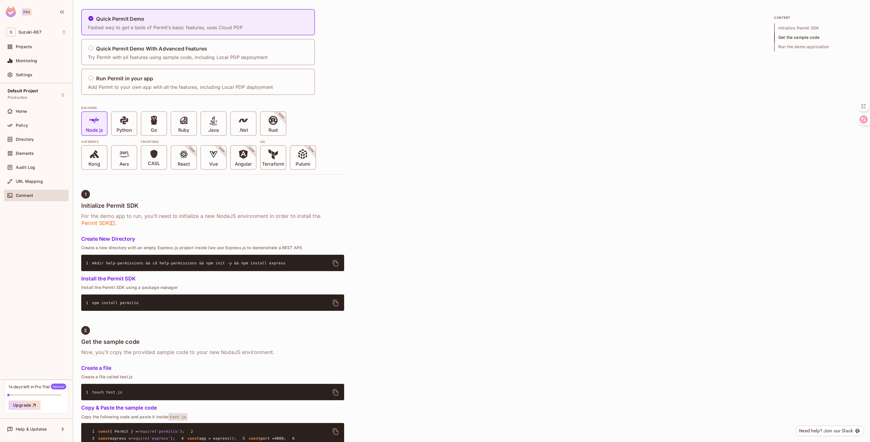
scroll to position [308, 0]
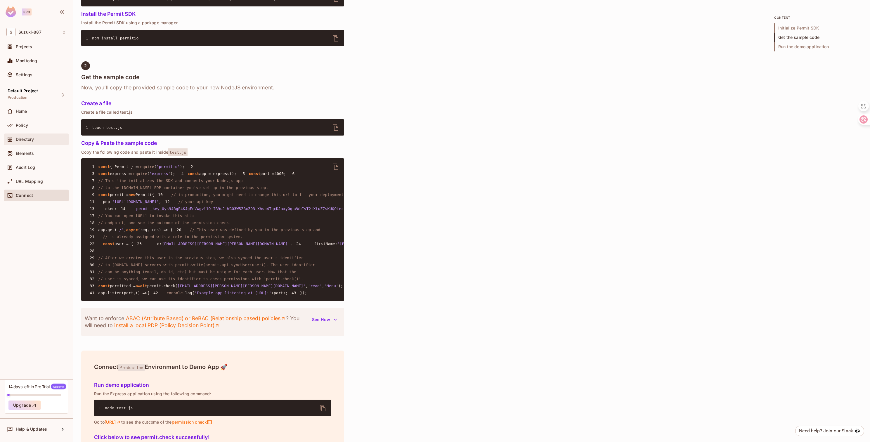
click at [45, 143] on div "Directory" at bounding box center [36, 140] width 65 height 12
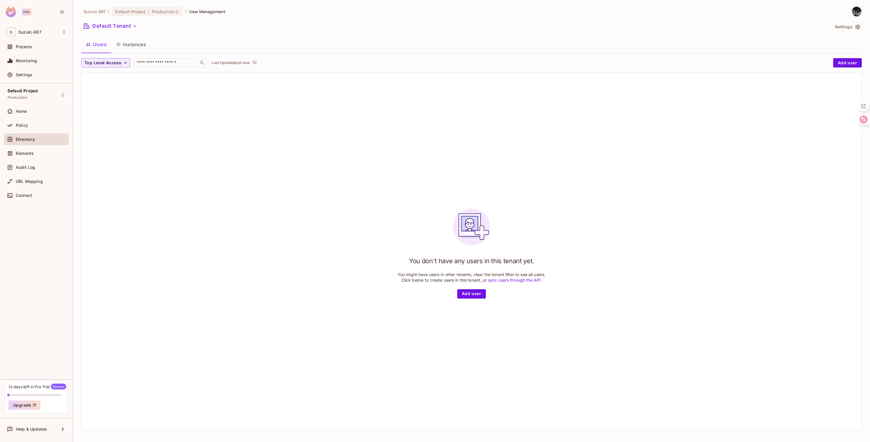
click at [140, 51] on button "Instances" at bounding box center [130, 44] width 39 height 15
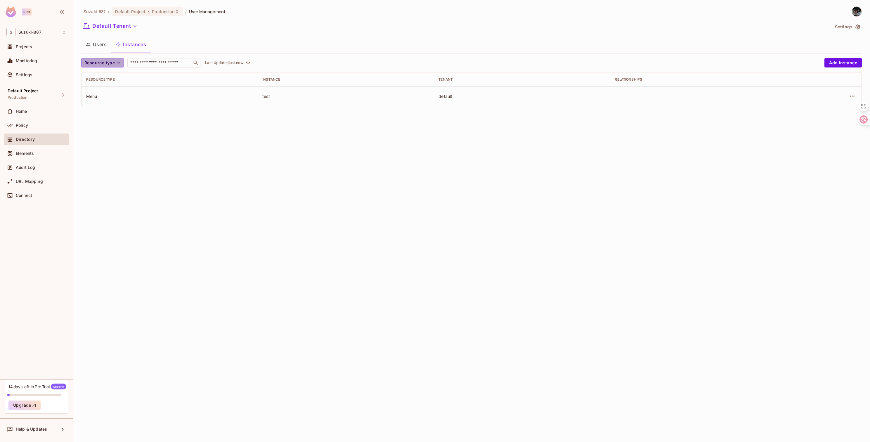
click at [116, 62] on icon "button" at bounding box center [119, 63] width 6 height 6
click at [131, 130] on div at bounding box center [435, 221] width 870 height 442
click at [93, 94] on div "Menu" at bounding box center [169, 97] width 167 height 6
click at [99, 53] on div "Users Instances" at bounding box center [471, 45] width 781 height 16
click at [101, 49] on button "Users" at bounding box center [96, 44] width 30 height 15
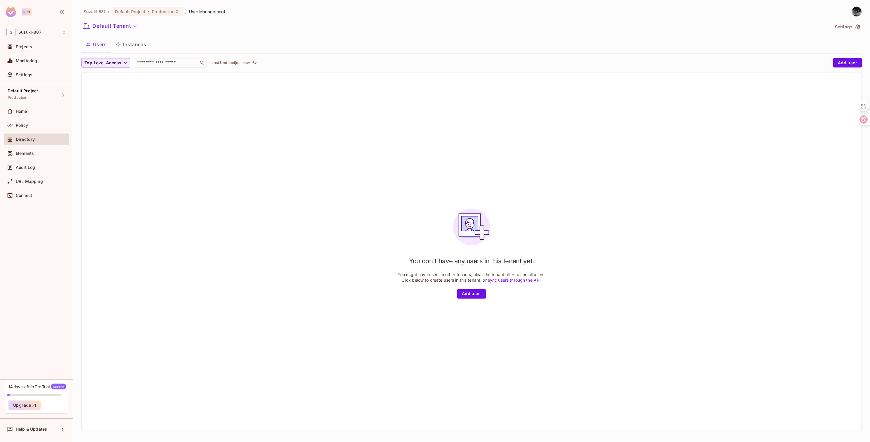
click at [128, 47] on button "Instances" at bounding box center [130, 44] width 39 height 15
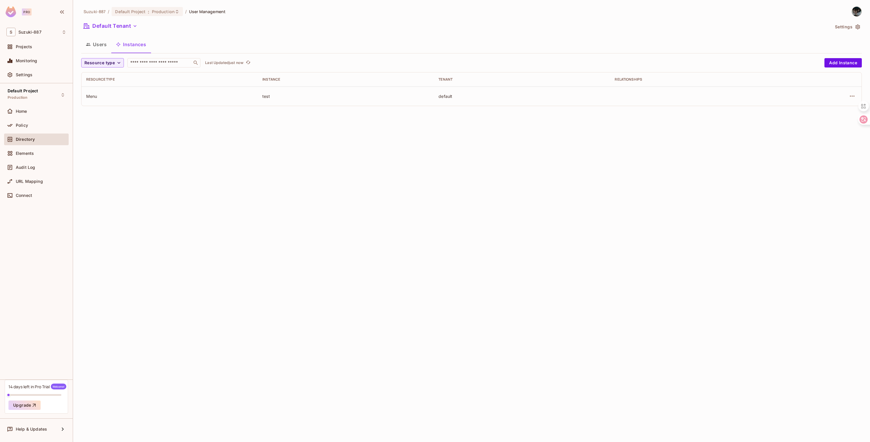
click at [94, 95] on div "Menu" at bounding box center [169, 97] width 167 height 6
click at [43, 122] on div "Policy" at bounding box center [36, 126] width 65 height 12
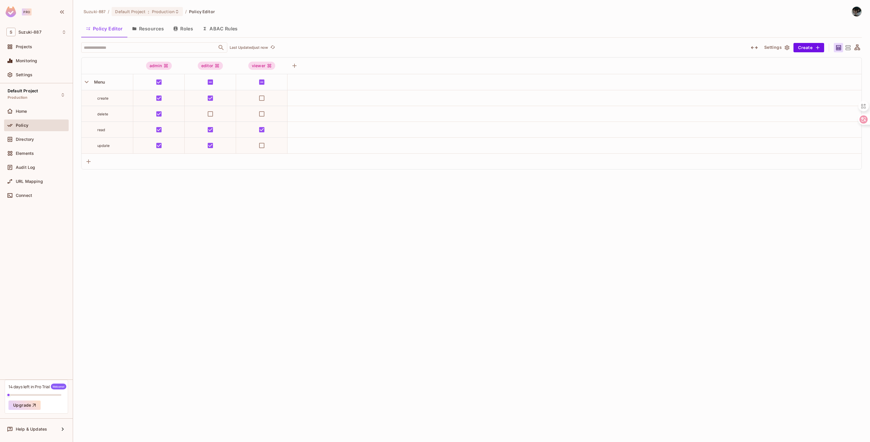
click at [143, 32] on button "Resources" at bounding box center [147, 28] width 41 height 15
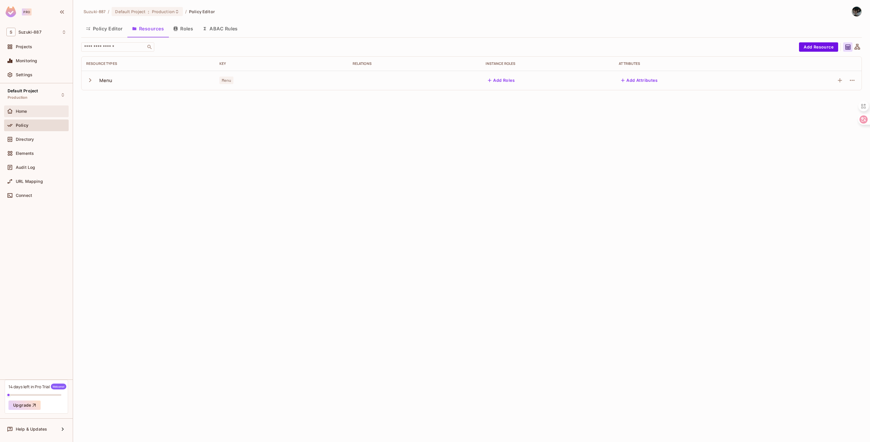
click at [46, 112] on div "Home" at bounding box center [41, 111] width 51 height 5
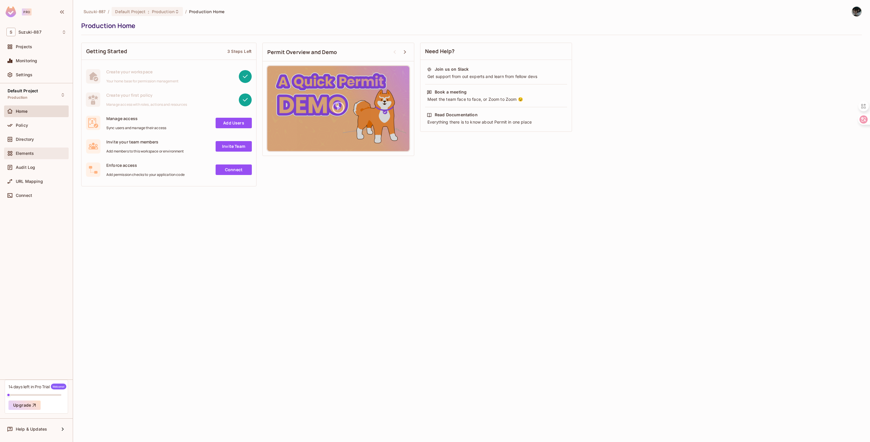
click at [32, 149] on div "Elements" at bounding box center [36, 154] width 65 height 12
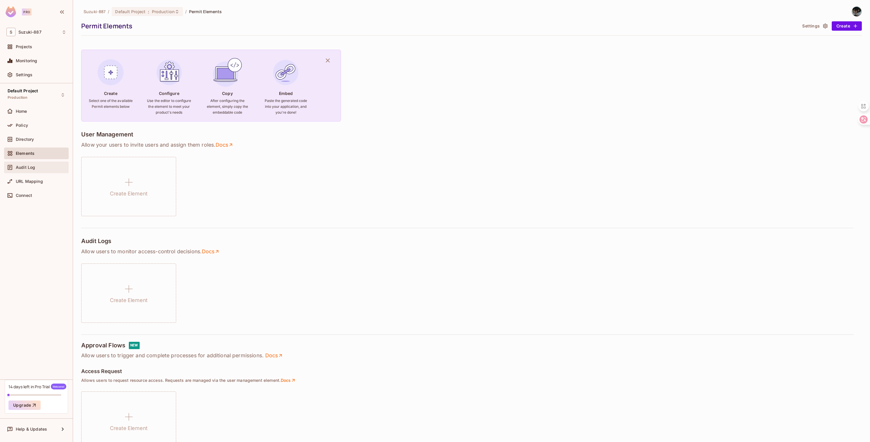
click at [42, 168] on div "Audit Log" at bounding box center [41, 167] width 51 height 5
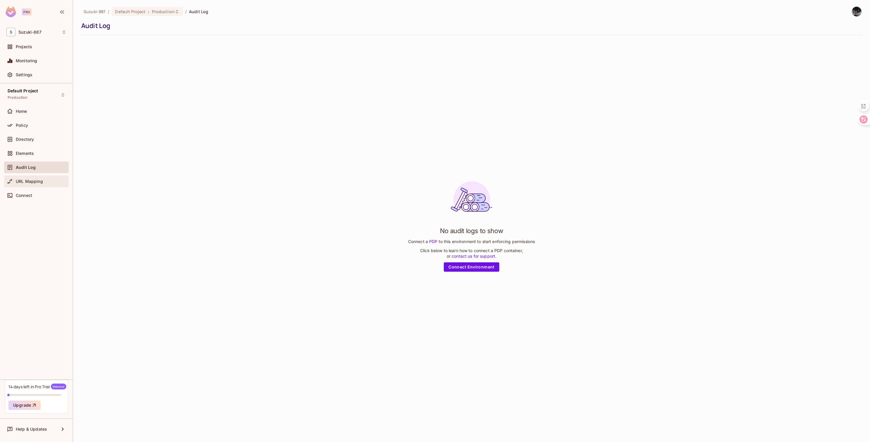
click at [28, 184] on div "URL Mapping" at bounding box center [36, 181] width 60 height 7
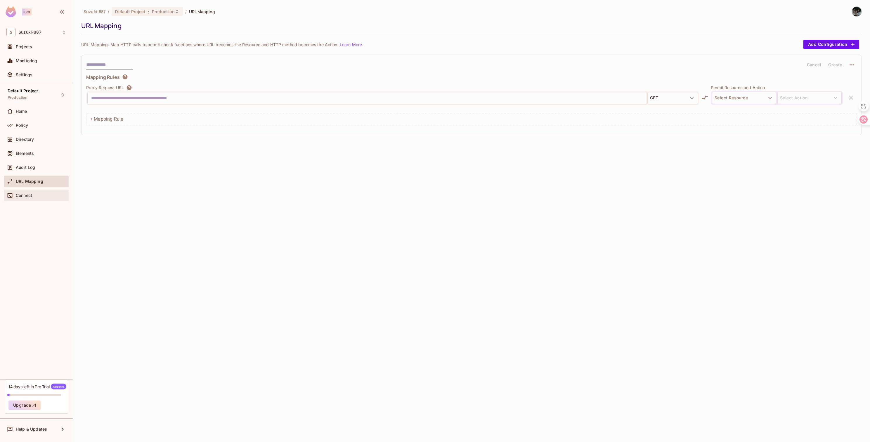
click at [28, 198] on span "Connect" at bounding box center [24, 195] width 16 height 5
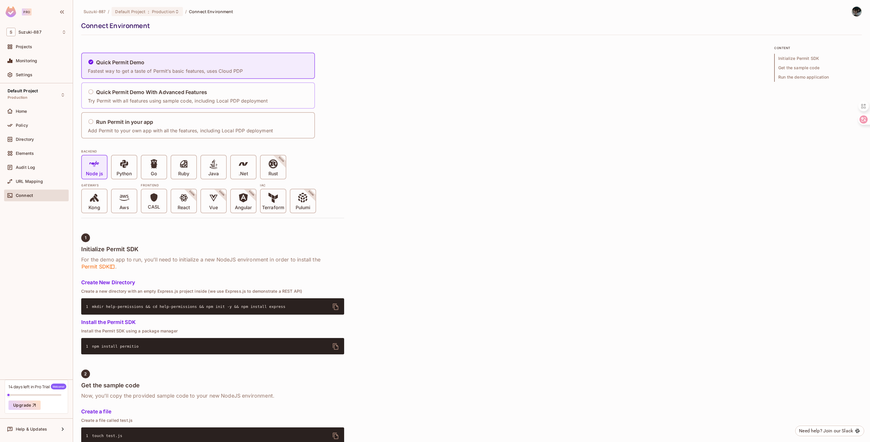
click at [206, 96] on div "Quick Permit Demo With Advanced Features Try Permit with all features using sam…" at bounding box center [178, 95] width 180 height 17
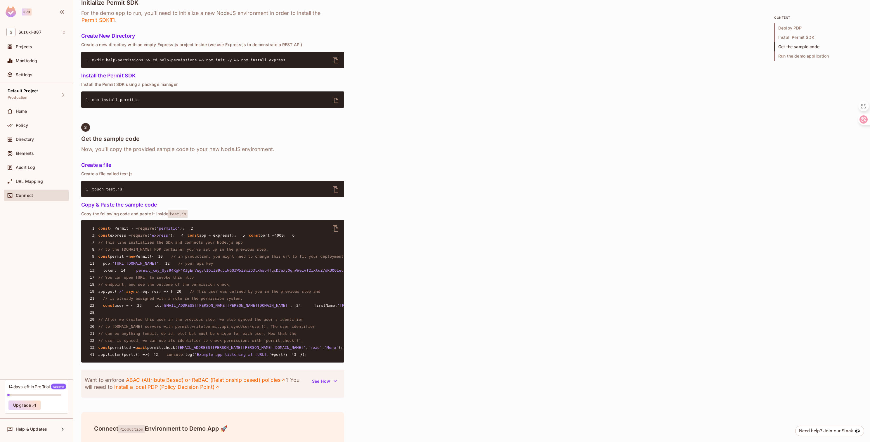
scroll to position [535, 0]
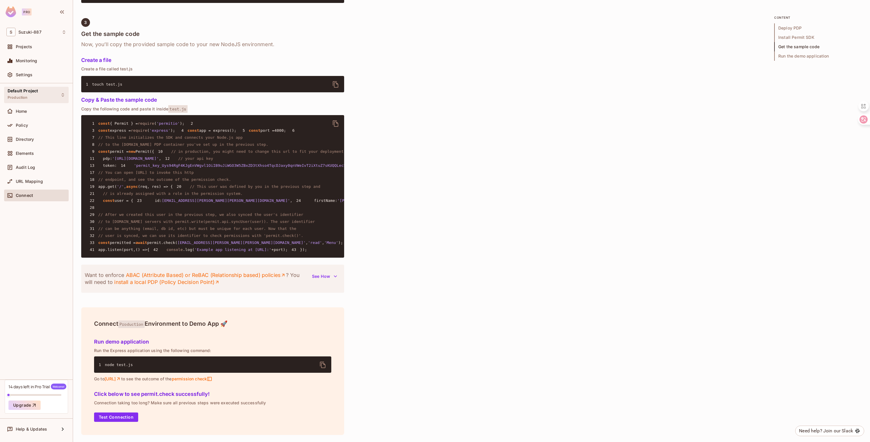
click at [49, 97] on div "Default Project Production" at bounding box center [36, 95] width 65 height 16
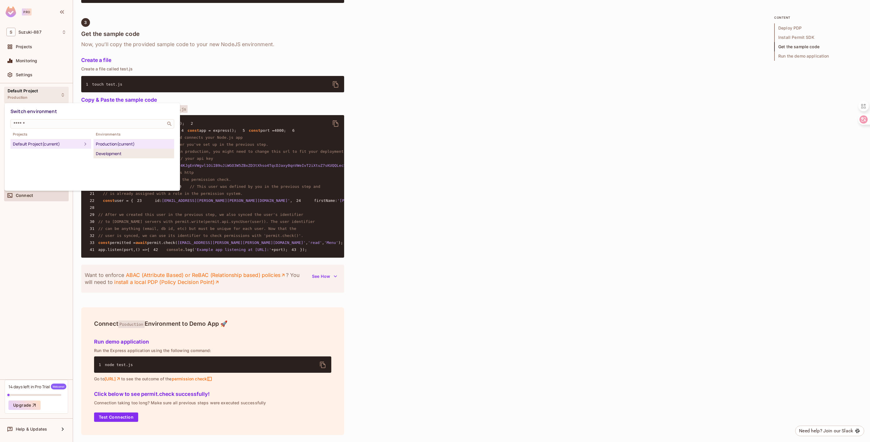
click at [112, 153] on div "Development" at bounding box center [134, 153] width 76 height 7
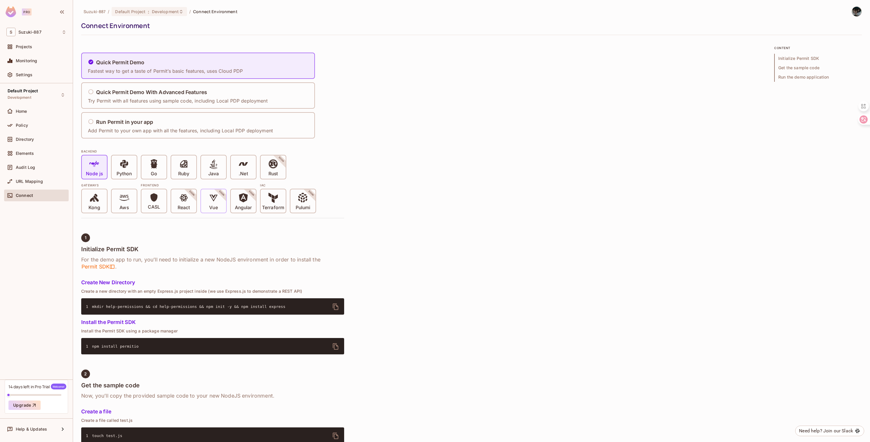
click at [218, 207] on p "Vue" at bounding box center [213, 208] width 8 height 6
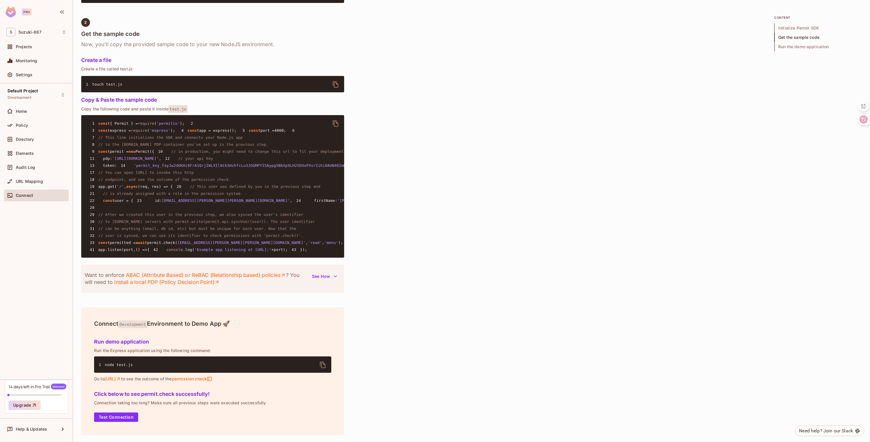
scroll to position [441, 0]
click at [331, 281] on button "See How" at bounding box center [325, 276] width 32 height 9
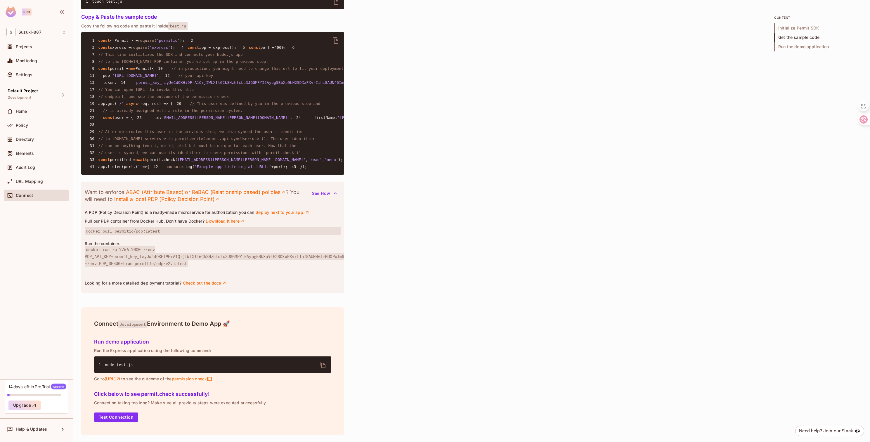
scroll to position [543, 0]
drag, startPoint x: 165, startPoint y: 291, endPoint x: 139, endPoint y: 291, distance: 26.6
click at [137, 235] on span "docker pull permitio/pdp:latest" at bounding box center [213, 231] width 256 height 8
click at [178, 286] on div "A PDP (Policy Decision Point) is a ready-made microservice for authorization yo…" at bounding box center [213, 248] width 256 height 76
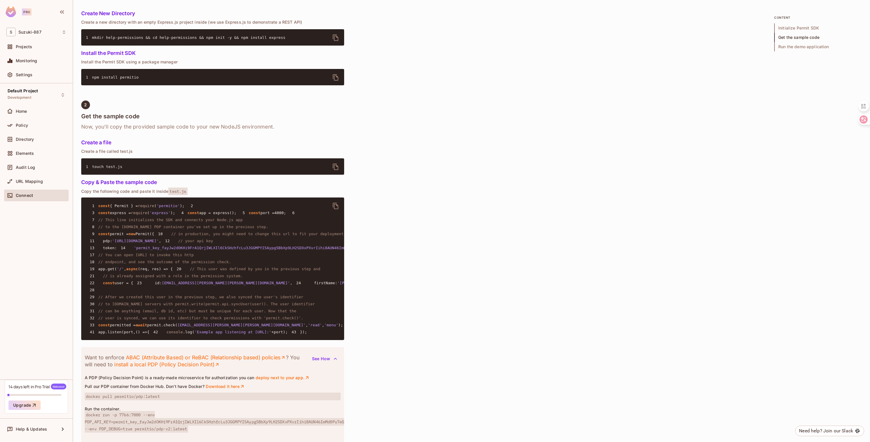
scroll to position [0, 0]
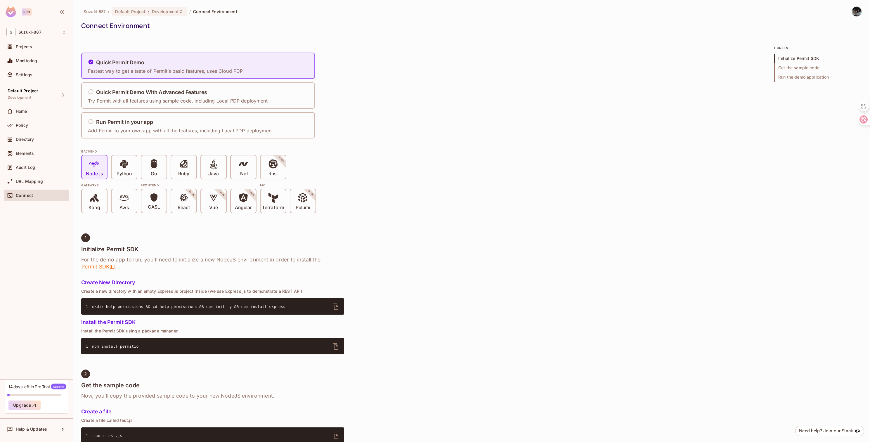
click at [34, 160] on div "Elements" at bounding box center [36, 155] width 65 height 14
click at [33, 138] on span "Directory" at bounding box center [25, 139] width 18 height 5
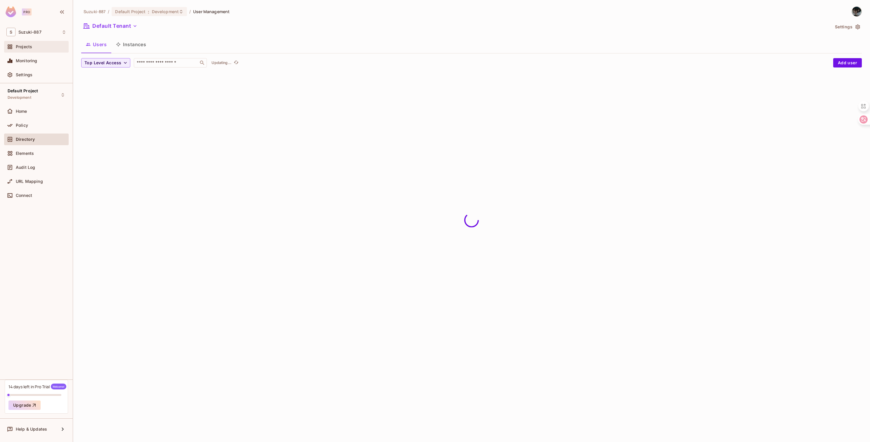
click at [38, 50] on div "Projects" at bounding box center [36, 46] width 60 height 7
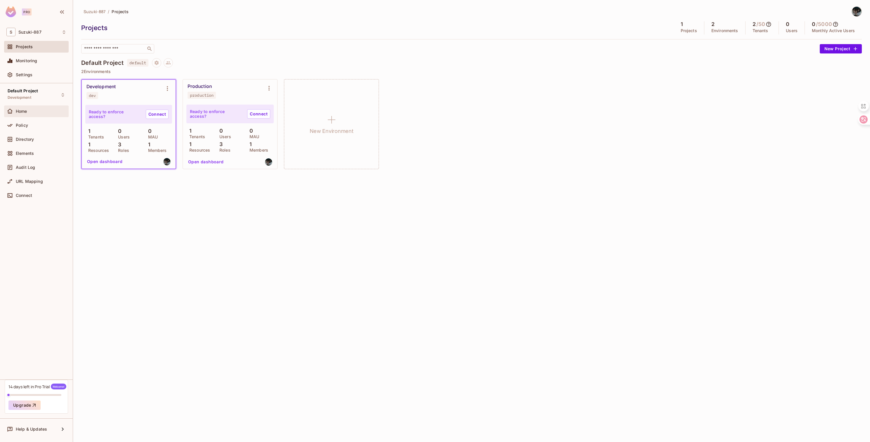
click at [30, 117] on div "Home" at bounding box center [36, 112] width 65 height 12
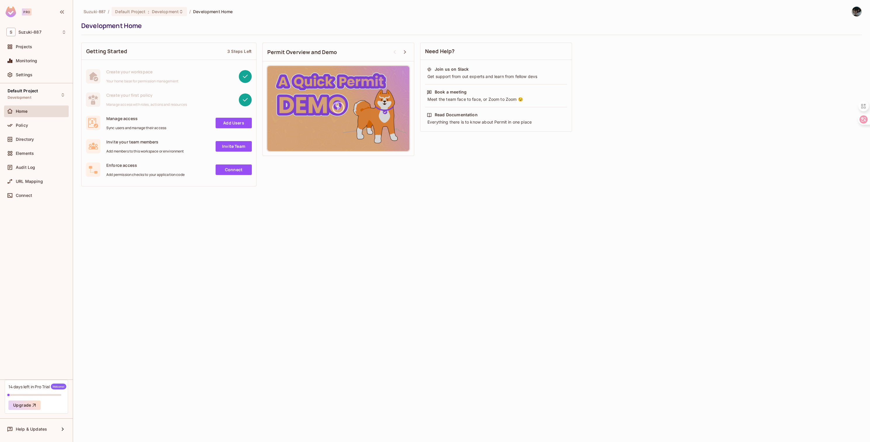
click at [236, 124] on link "Add Users" at bounding box center [234, 123] width 36 height 11
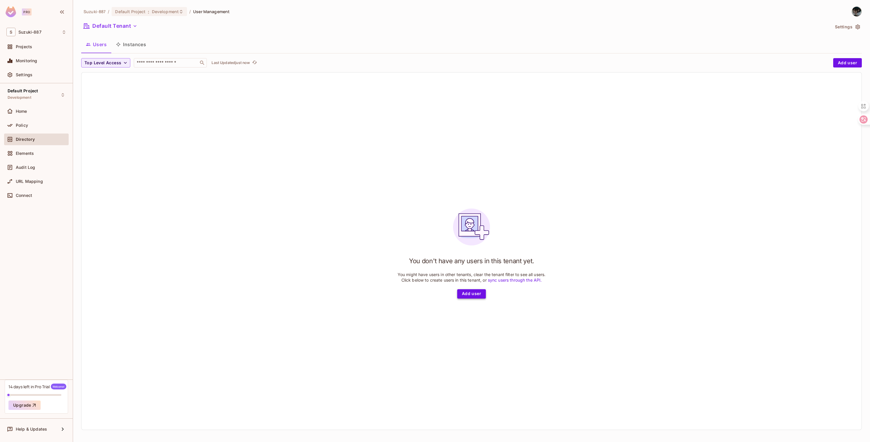
click at [474, 297] on button "Add user" at bounding box center [471, 293] width 29 height 9
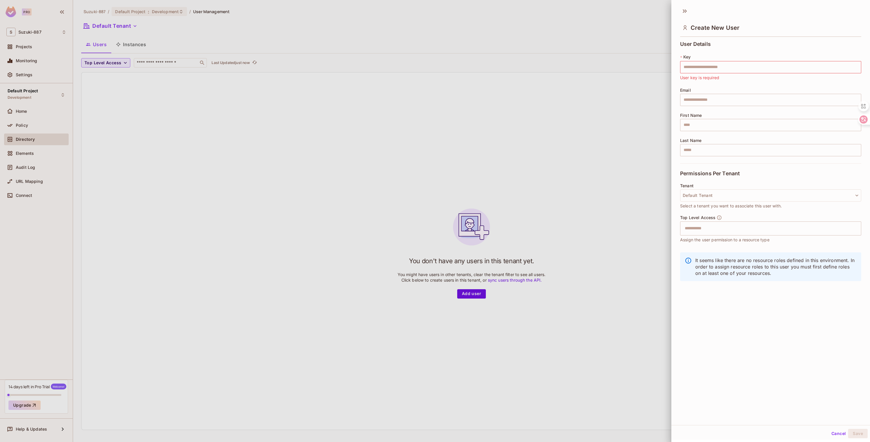
click at [725, 73] on div "* Key ​ User key is required" at bounding box center [770, 67] width 181 height 27
drag, startPoint x: 725, startPoint y: 72, endPoint x: 495, endPoint y: 85, distance: 230.1
click at [725, 72] on input "text" at bounding box center [770, 67] width 181 height 12
click at [217, 98] on div at bounding box center [435, 221] width 870 height 442
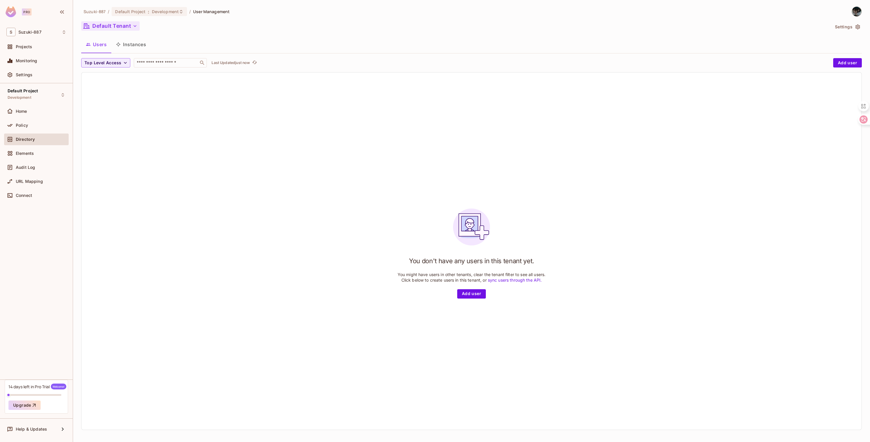
click at [129, 28] on button "Default Tenant" at bounding box center [110, 25] width 58 height 9
click at [191, 101] on div at bounding box center [435, 221] width 870 height 442
click at [44, 157] on div "Elements" at bounding box center [36, 154] width 65 height 12
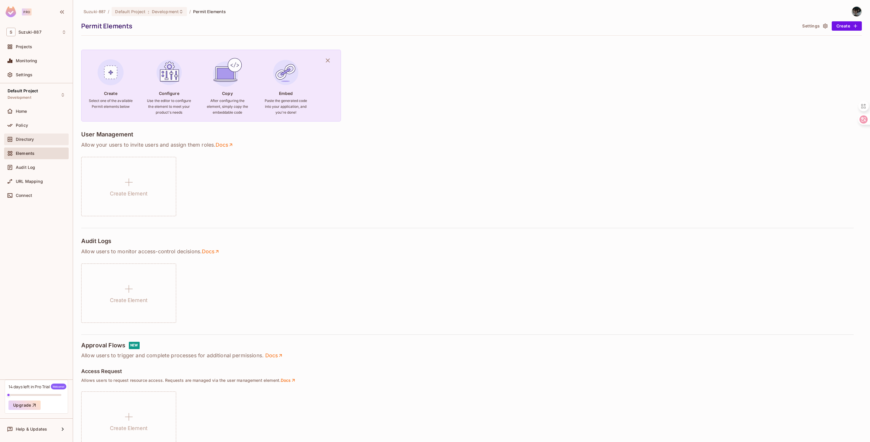
click at [15, 138] on div at bounding box center [10, 139] width 9 height 7
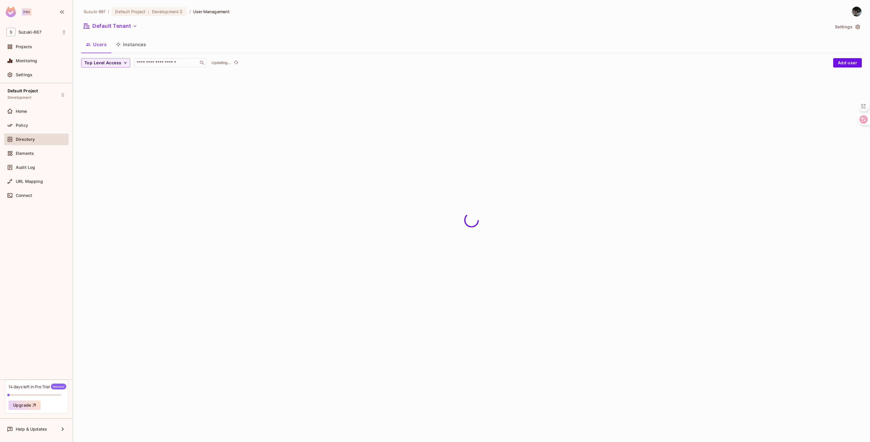
click at [36, 125] on div "Policy" at bounding box center [41, 125] width 51 height 5
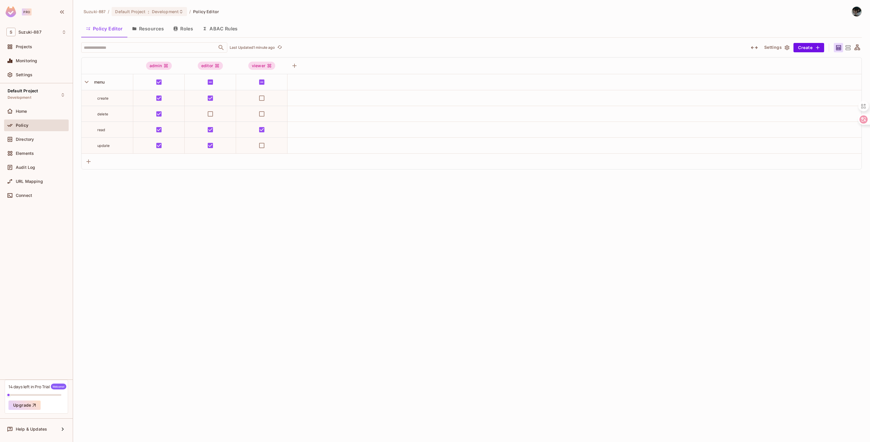
click at [231, 27] on button "ABAC Rules" at bounding box center [220, 28] width 45 height 15
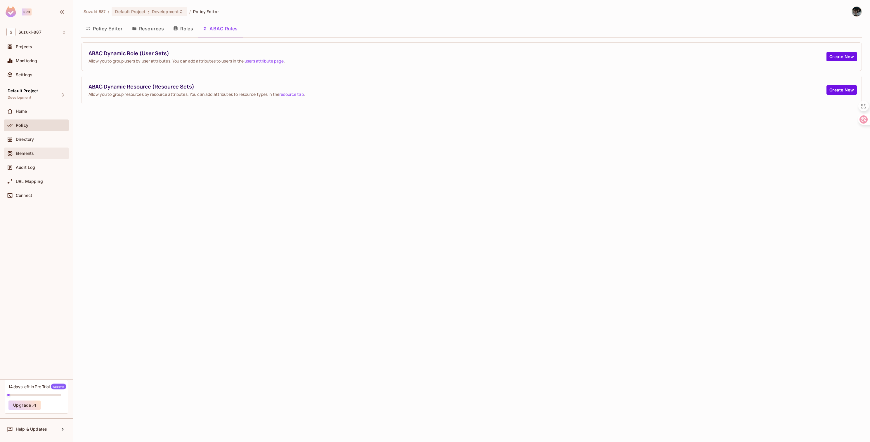
drag, startPoint x: 181, startPoint y: 152, endPoint x: 57, endPoint y: 151, distance: 124.2
click at [181, 152] on div "Suzuki-887 / Default Project : Development / Policy Editor Policy Editor Resour…" at bounding box center [471, 221] width 797 height 442
click at [56, 144] on div "Directory" at bounding box center [36, 140] width 65 height 12
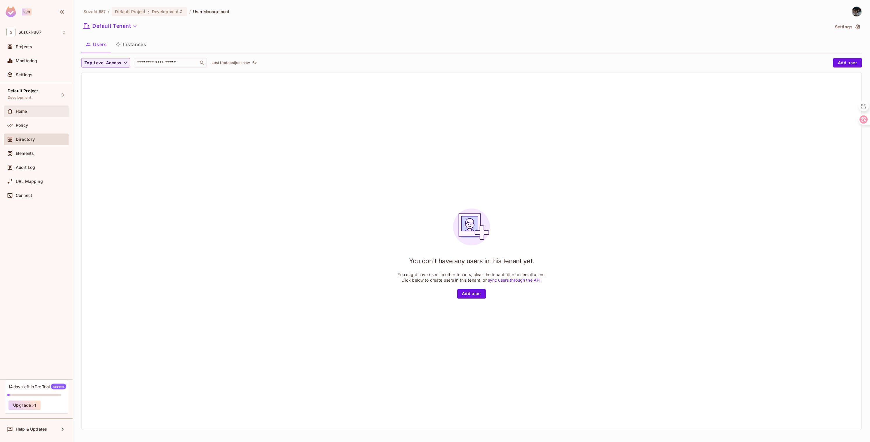
click at [60, 114] on div "Home" at bounding box center [36, 111] width 60 height 7
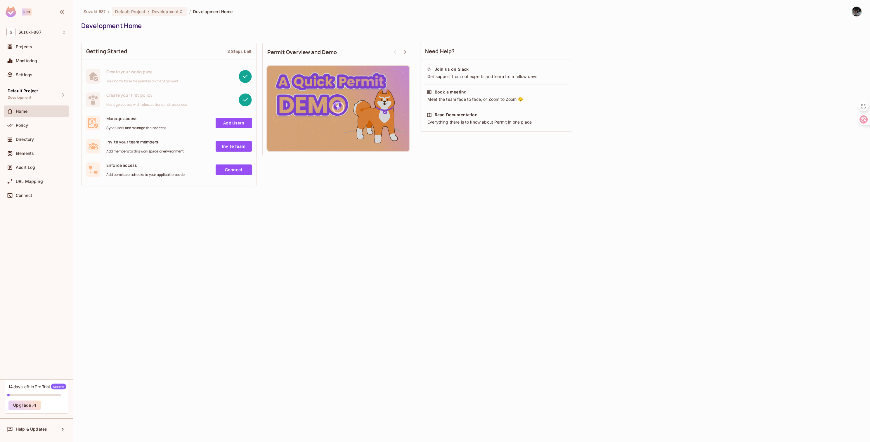
click at [359, 203] on div "Suzuki-887 / Default Project : Development / Development Home Development Home …" at bounding box center [471, 221] width 797 height 442
drag, startPoint x: 360, startPoint y: 225, endPoint x: 340, endPoint y: 220, distance: 20.6
click at [359, 225] on div "Suzuki-887 / Default Project : Development / Development Home Development Home …" at bounding box center [471, 221] width 797 height 442
click at [701, 0] on div "Suzuki-887 / Default Project : Development / Development Home Development Home …" at bounding box center [471, 221] width 797 height 442
